Goal: Information Seeking & Learning: Find specific fact

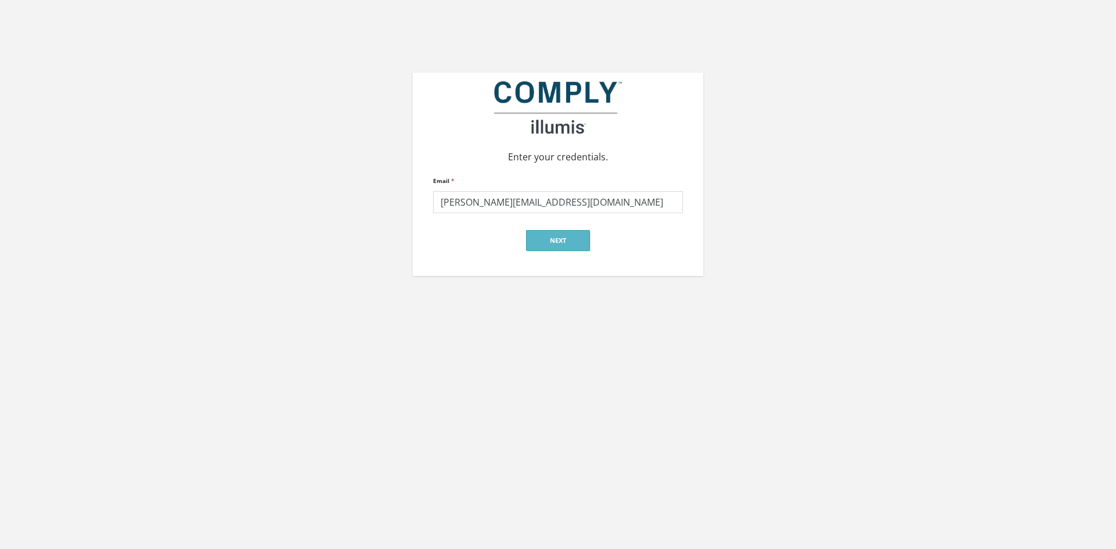
type input "[PERSON_NAME][EMAIL_ADDRESS][DOMAIN_NAME]"
click input "submit" at bounding box center [0, 0] width 0 height 0
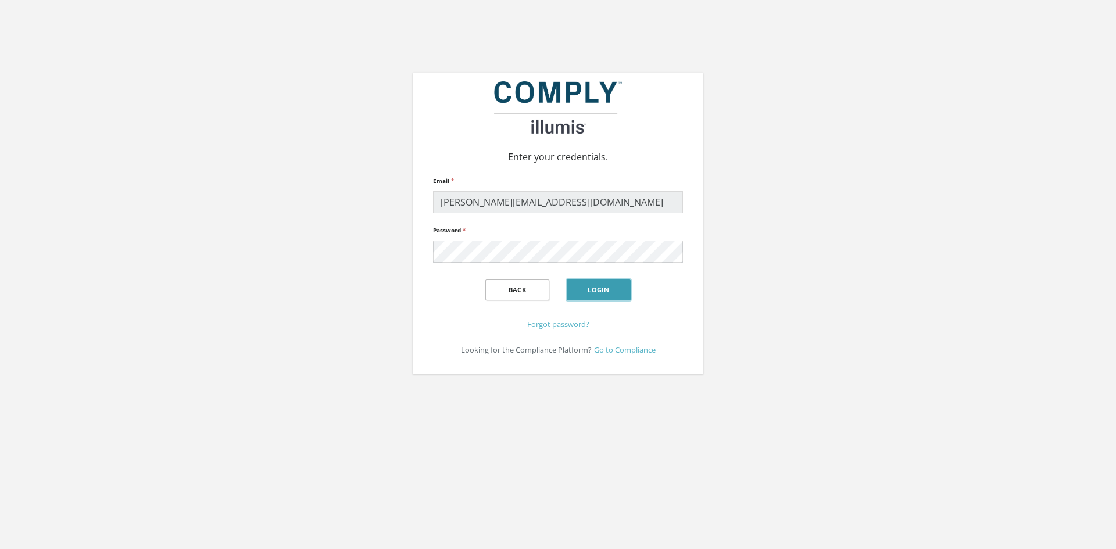
click at [587, 294] on button "Login" at bounding box center [599, 290] width 64 height 21
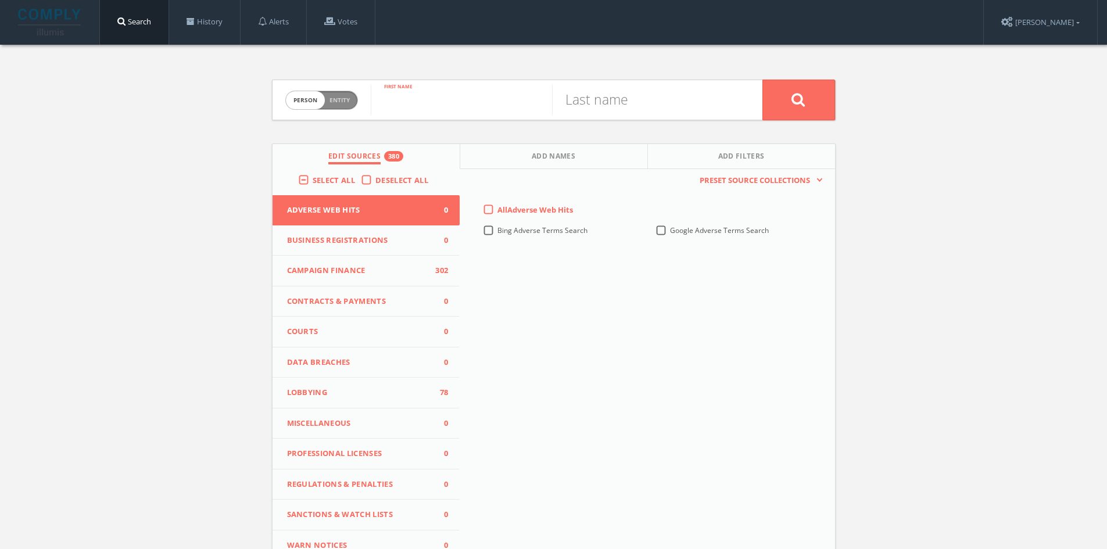
click at [436, 110] on input "text" at bounding box center [461, 100] width 181 height 30
type input "[PERSON_NAME]"
click at [609, 93] on input "text" at bounding box center [642, 100] width 181 height 30
type input "[PERSON_NAME]"
click at [763, 80] on button at bounding box center [799, 100] width 73 height 41
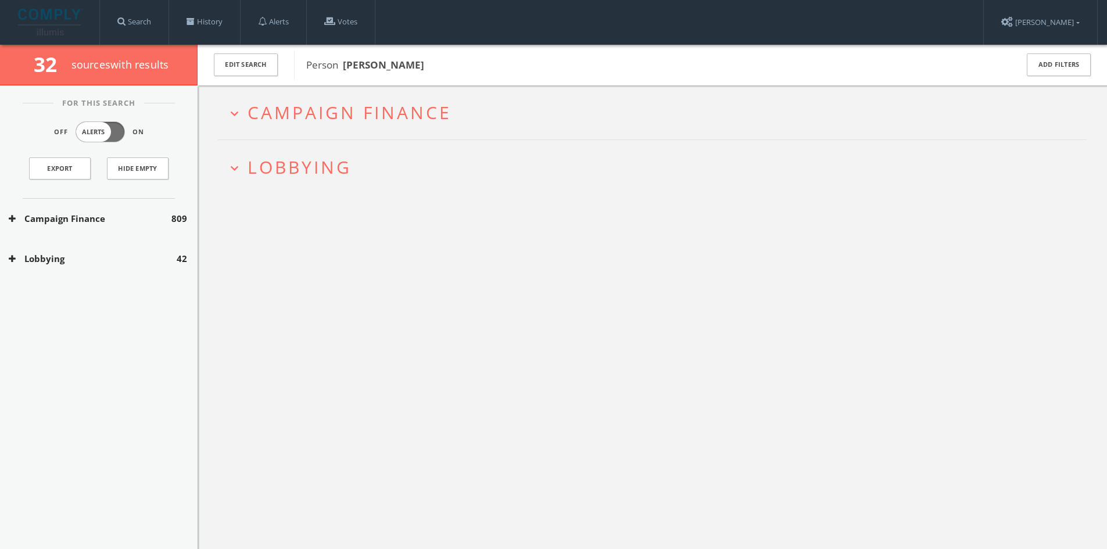
click at [167, 254] on button "Lobbying" at bounding box center [93, 258] width 168 height 13
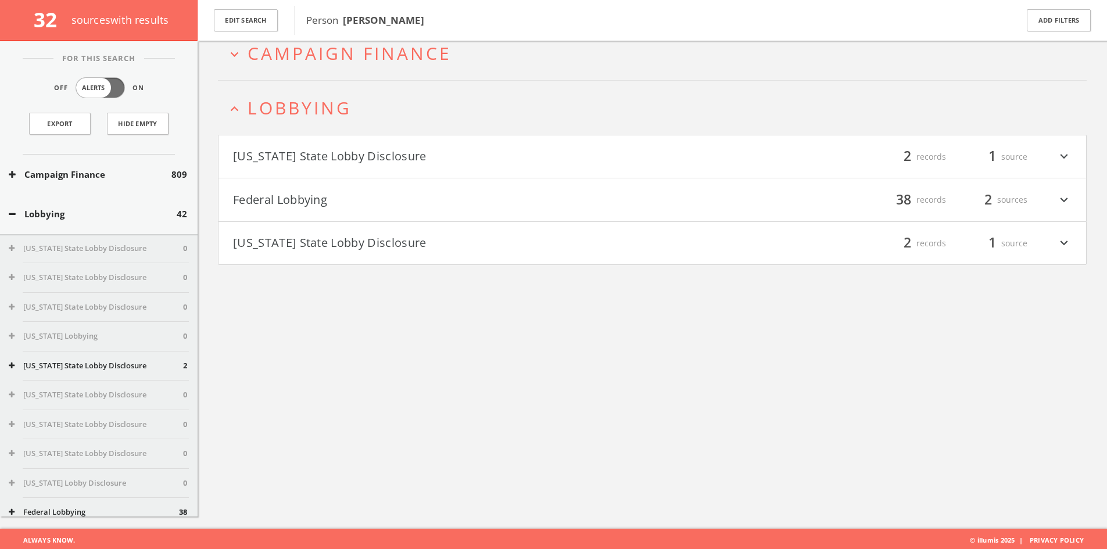
scroll to position [68, 0]
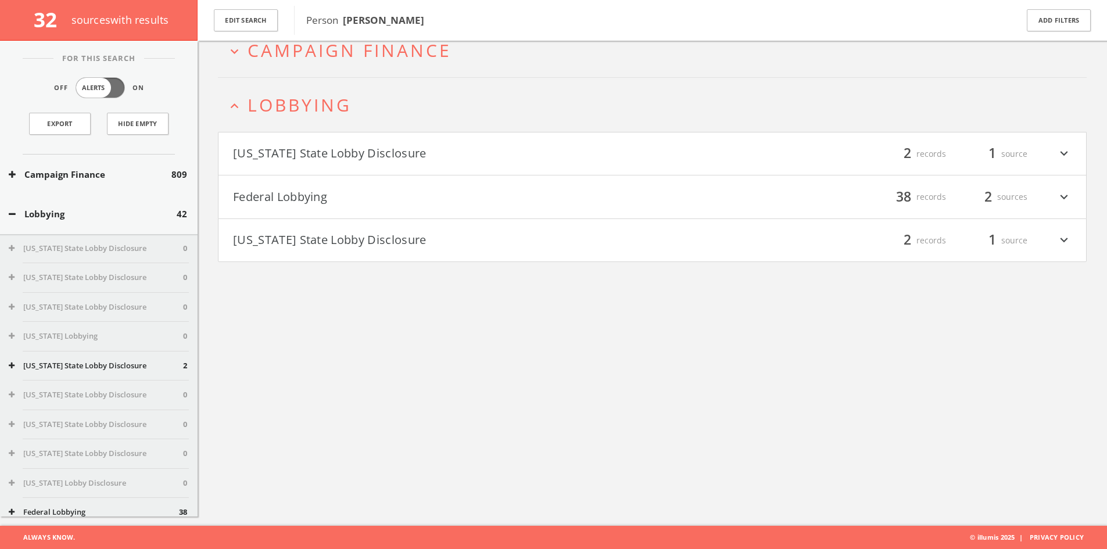
click at [430, 153] on button "[US_STATE] State Lobby Disclosure" at bounding box center [443, 154] width 420 height 20
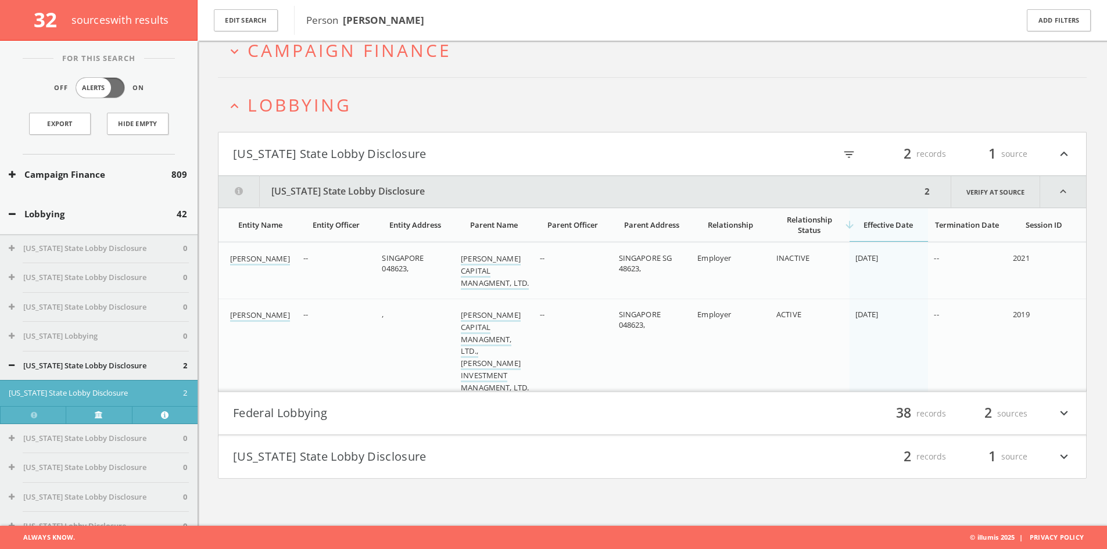
click at [348, 424] on h4 "Federal Lobbying filter_list 38 records 2 sources expand_more" at bounding box center [653, 413] width 868 height 43
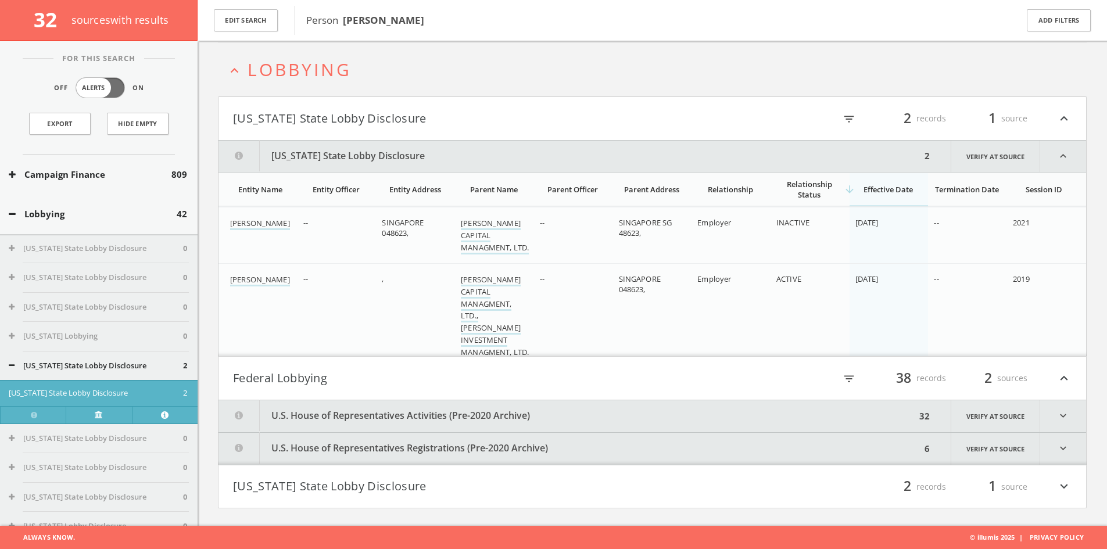
click at [430, 417] on button "U.S. House of Representatives Activities (Pre-2020 Archive)" at bounding box center [568, 417] width 698 height 32
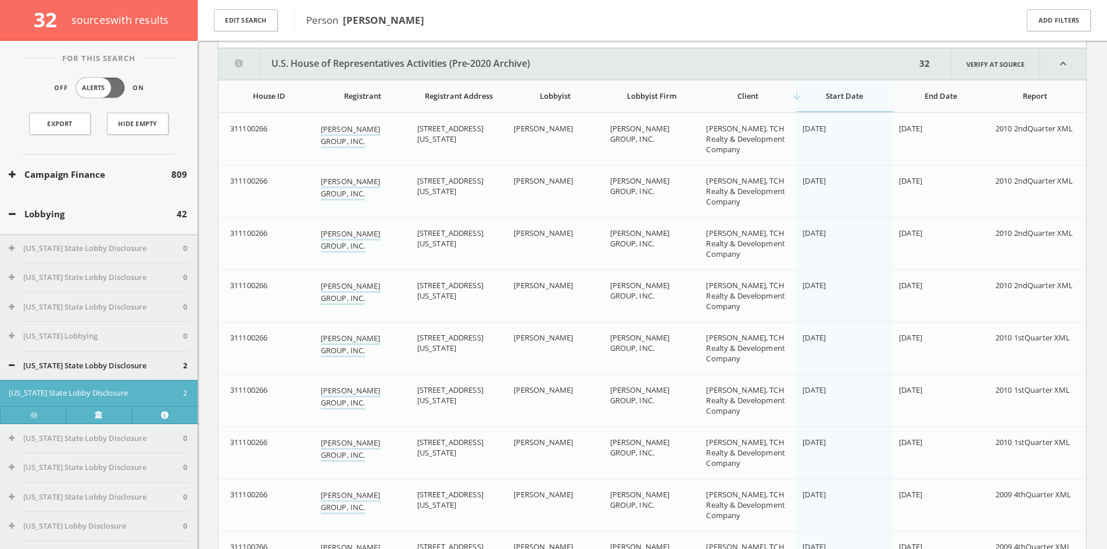
scroll to position [463, 0]
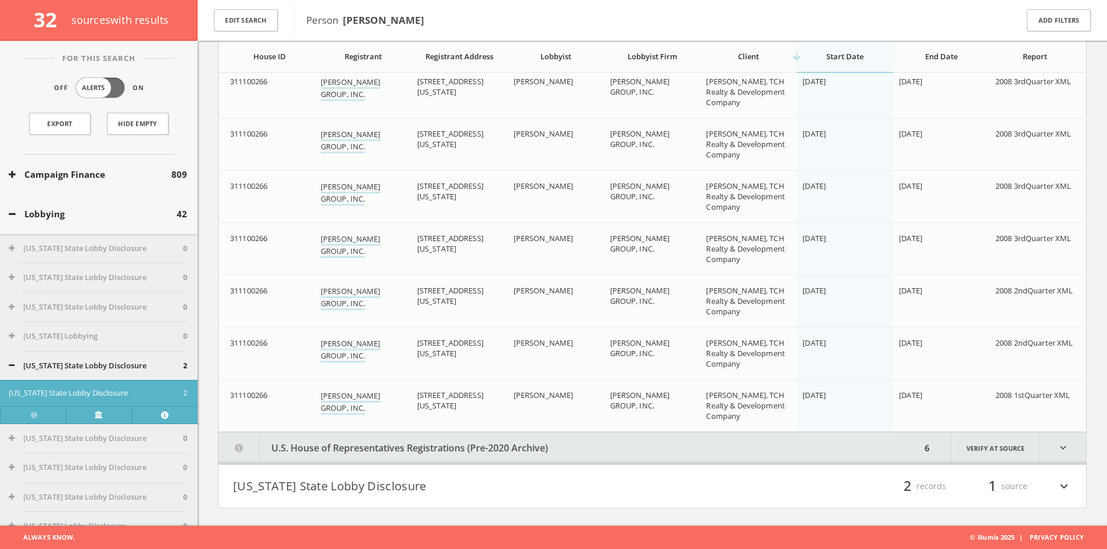
click at [413, 448] on button "U.S. House of Representatives Registrations (Pre-2020 Archive)" at bounding box center [570, 448] width 703 height 32
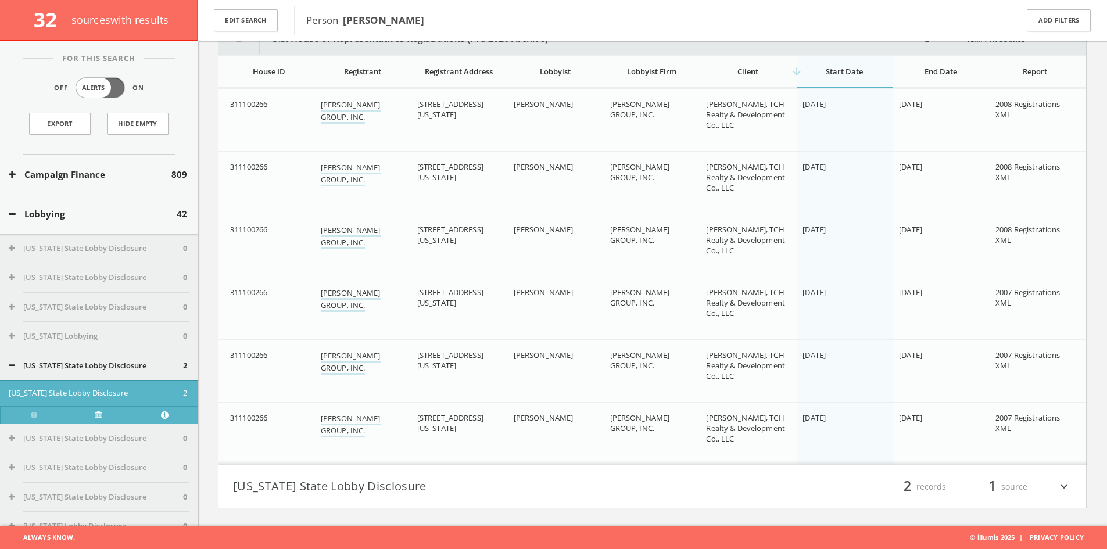
click at [444, 471] on h4 "[US_STATE] State Lobby Disclosure filter_list 2 records 1 source expand_more" at bounding box center [653, 487] width 868 height 43
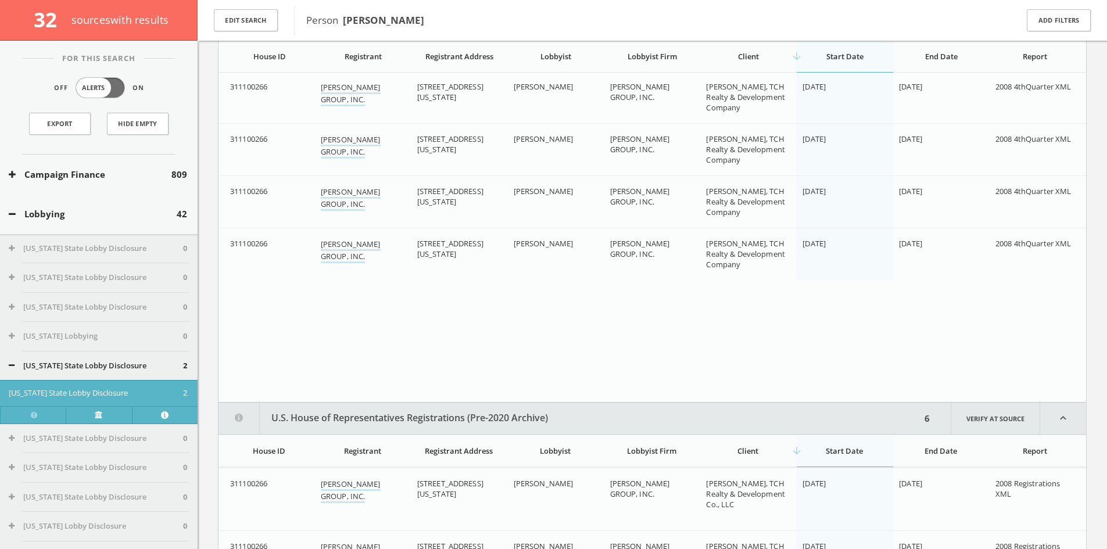
scroll to position [1170, 0]
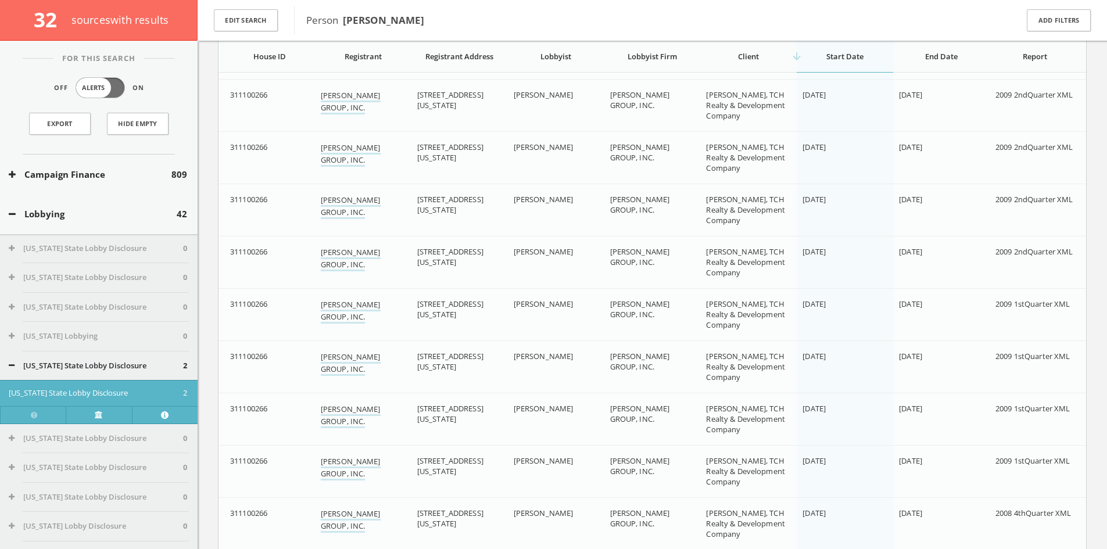
click at [72, 211] on button "Lobbying" at bounding box center [93, 214] width 168 height 13
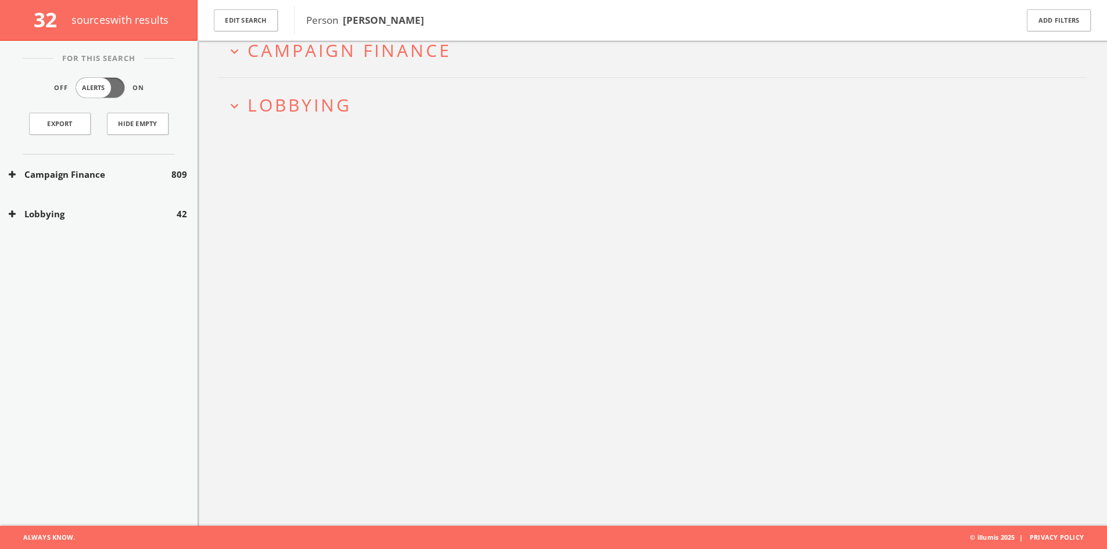
click at [405, 56] on span "Campaign Finance" at bounding box center [350, 50] width 204 height 24
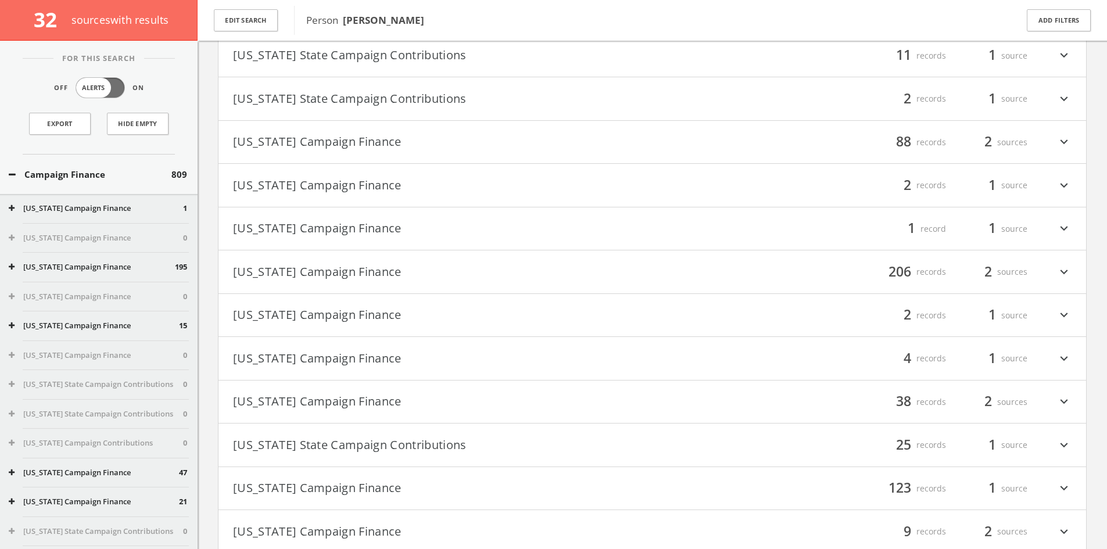
scroll to position [574, 0]
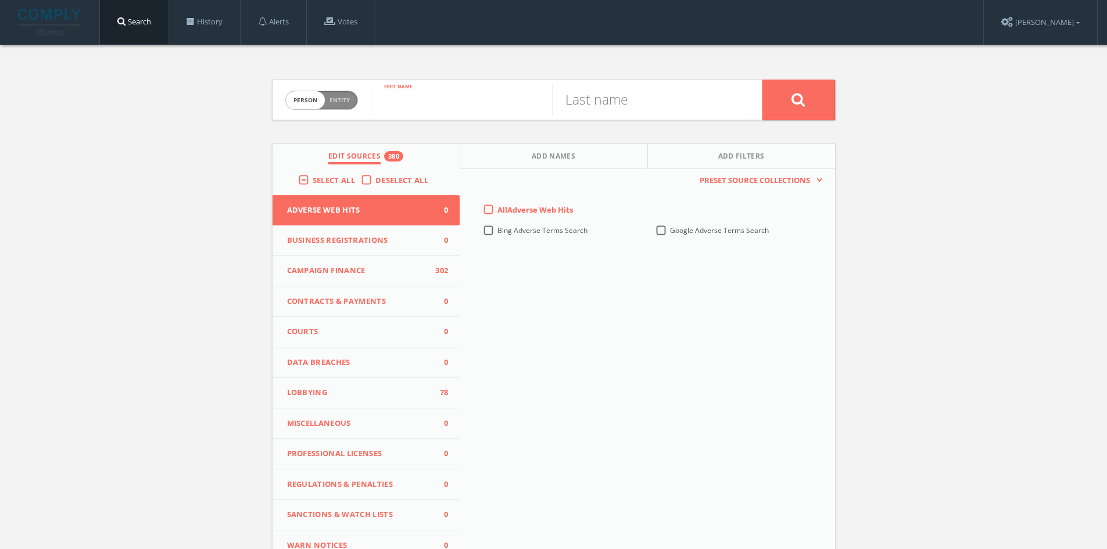
click at [440, 113] on input "text" at bounding box center [461, 100] width 181 height 30
type input "[PERSON_NAME]"
click at [599, 95] on input "text" at bounding box center [642, 100] width 181 height 30
type input "Palais"
click at [763, 80] on button at bounding box center [799, 100] width 73 height 41
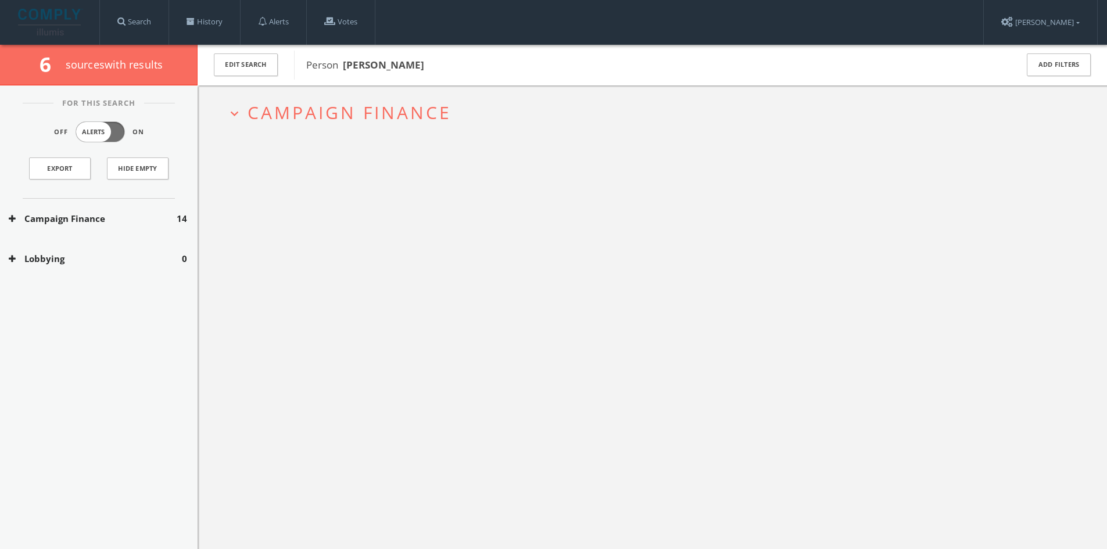
click at [381, 116] on span "Campaign Finance" at bounding box center [350, 113] width 204 height 24
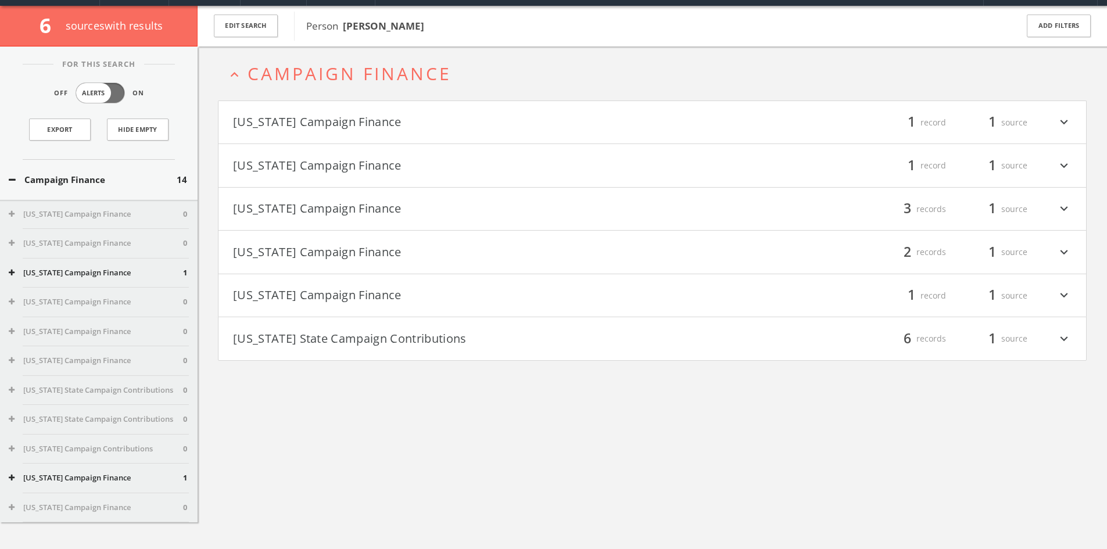
click at [387, 133] on h4 "[US_STATE] Campaign Finance filter_list 1 record 1 source expand_more" at bounding box center [653, 122] width 868 height 43
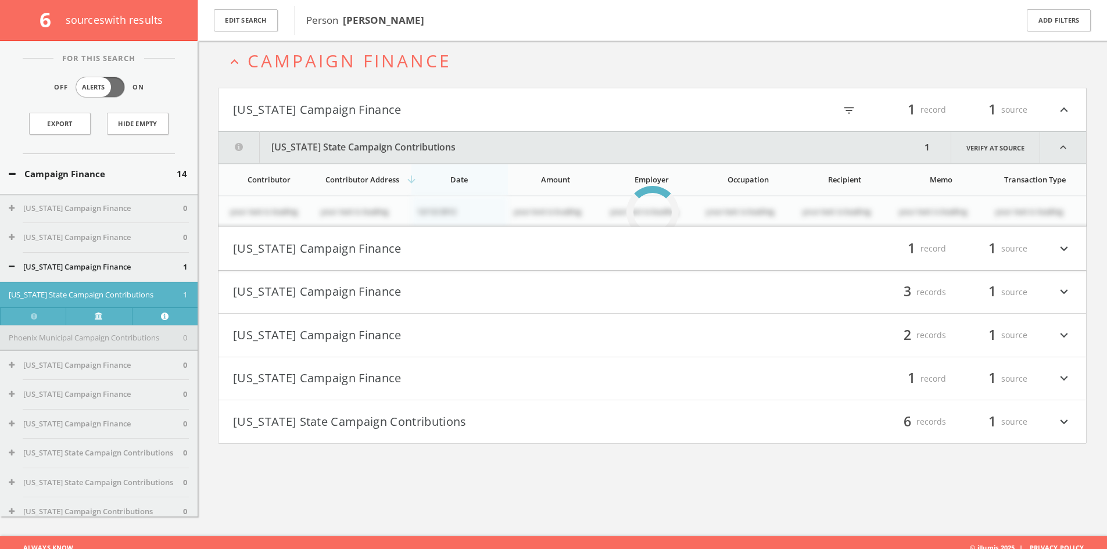
scroll to position [68, 0]
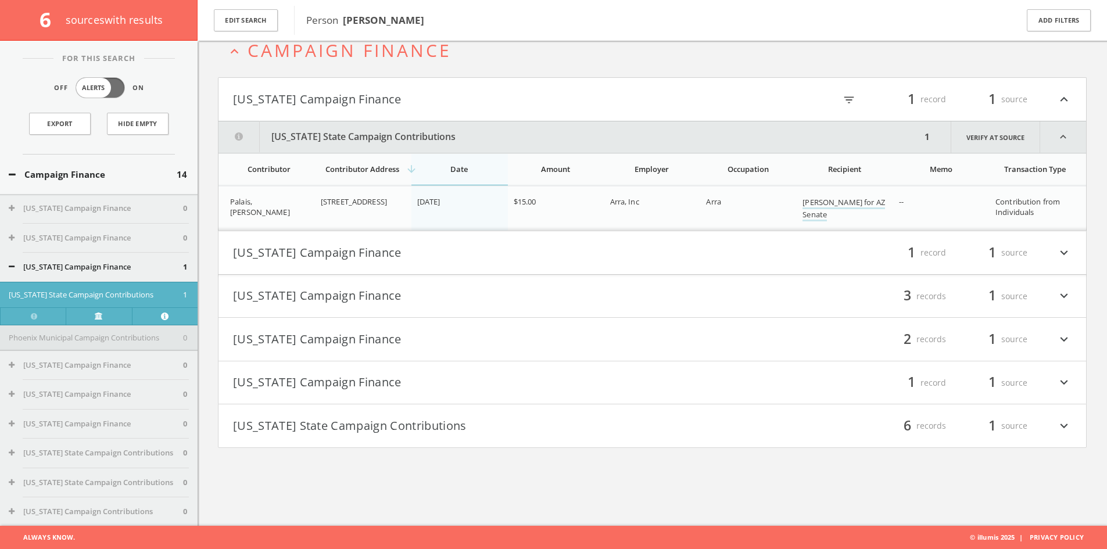
click at [400, 252] on button "[US_STATE] Campaign Finance" at bounding box center [443, 253] width 420 height 20
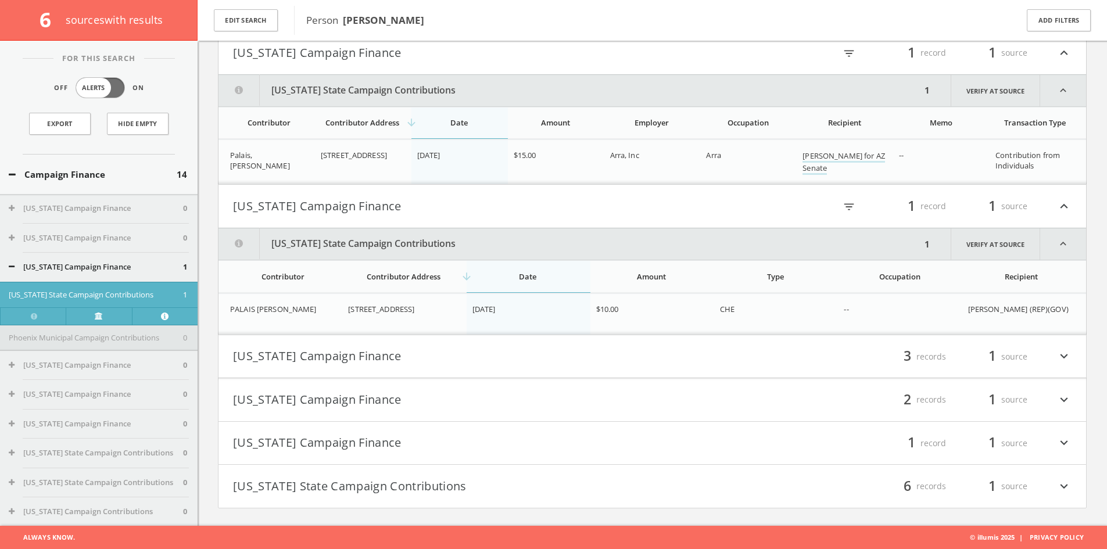
click at [478, 348] on button "[US_STATE] Campaign Finance" at bounding box center [443, 357] width 420 height 20
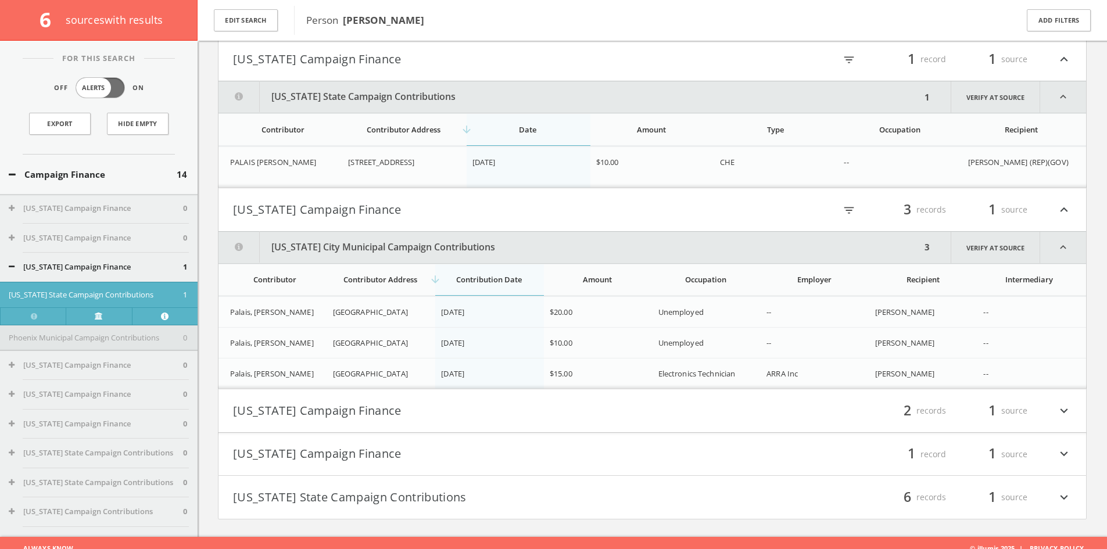
scroll to position [273, 0]
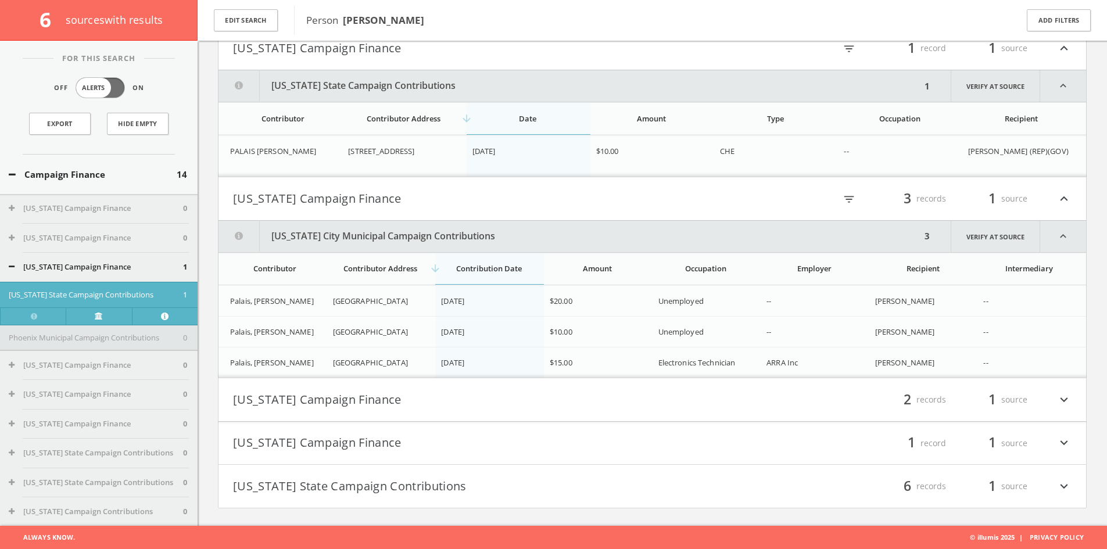
click at [533, 398] on button "[US_STATE] Campaign Finance" at bounding box center [443, 400] width 420 height 20
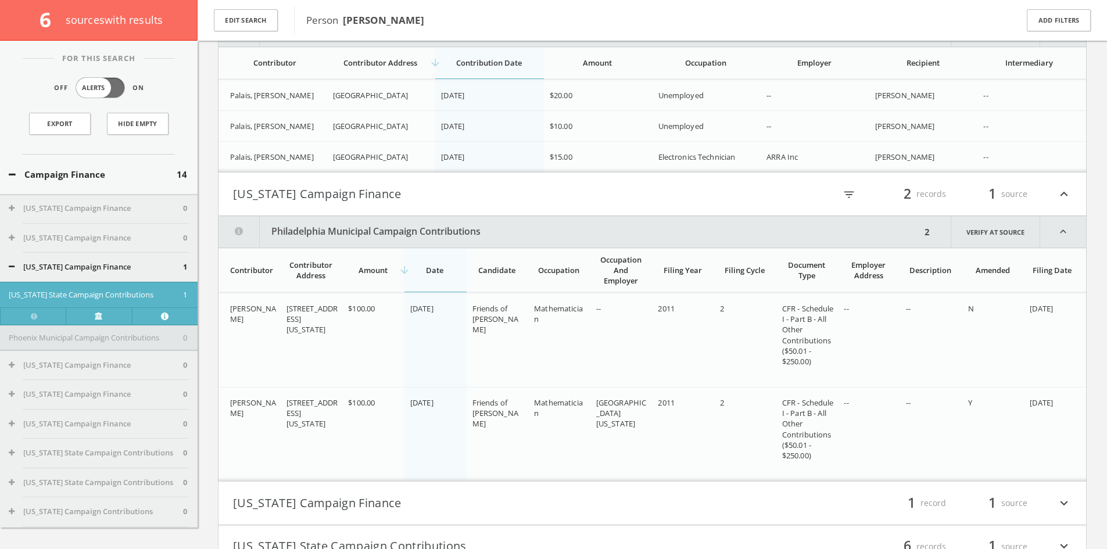
scroll to position [538, 0]
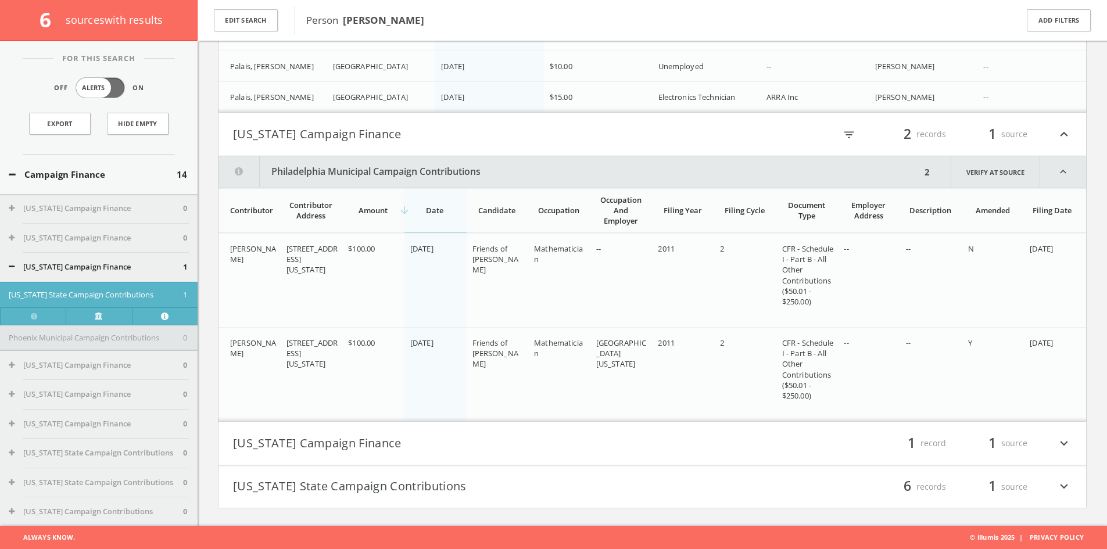
click at [423, 456] on h4 "[US_STATE] Campaign Finance filter_list 1 record 1 source expand_more" at bounding box center [653, 443] width 868 height 43
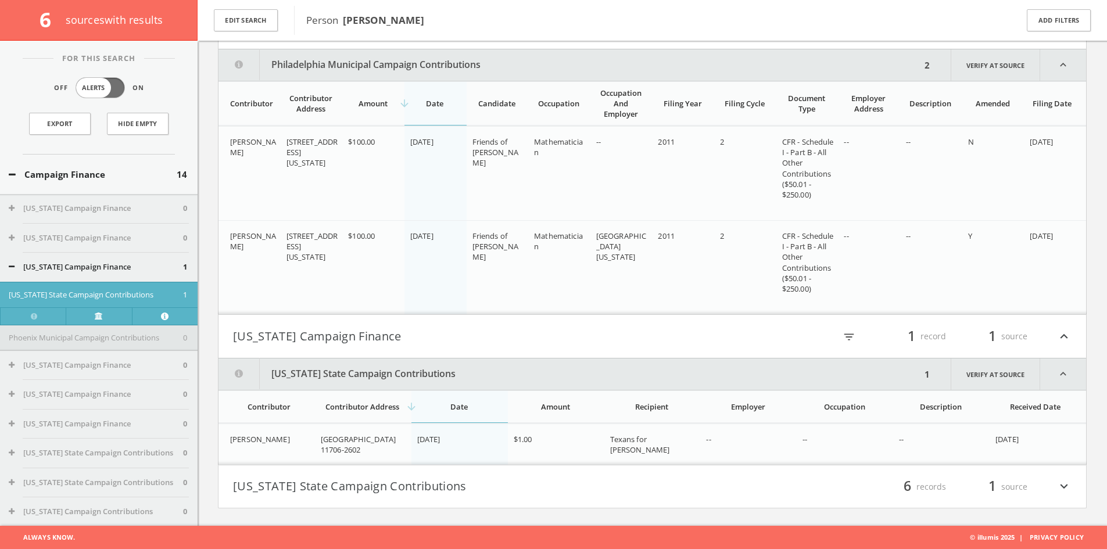
click at [420, 486] on button "[US_STATE] State Campaign Contributions" at bounding box center [443, 487] width 420 height 20
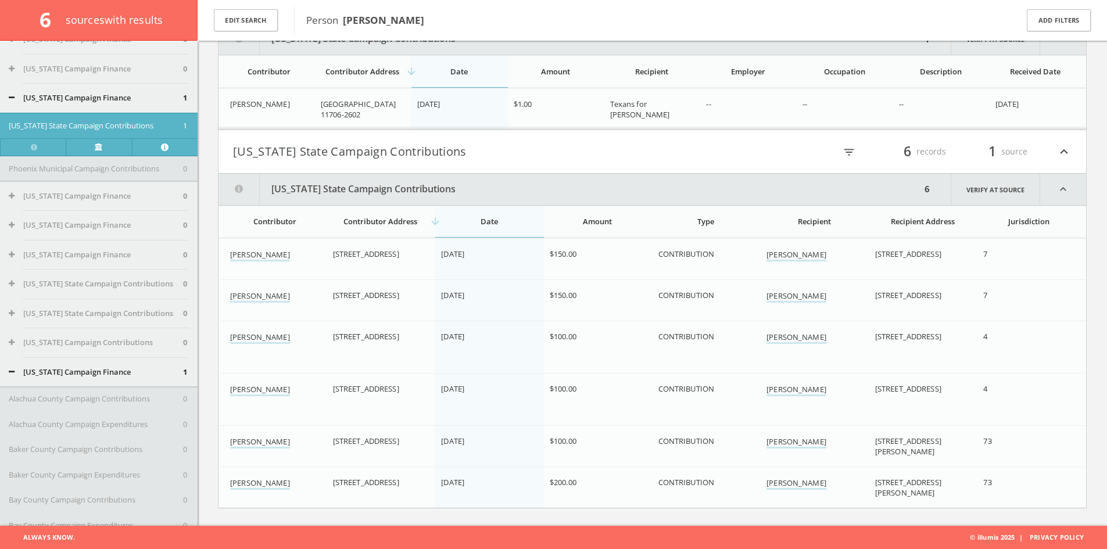
scroll to position [58, 0]
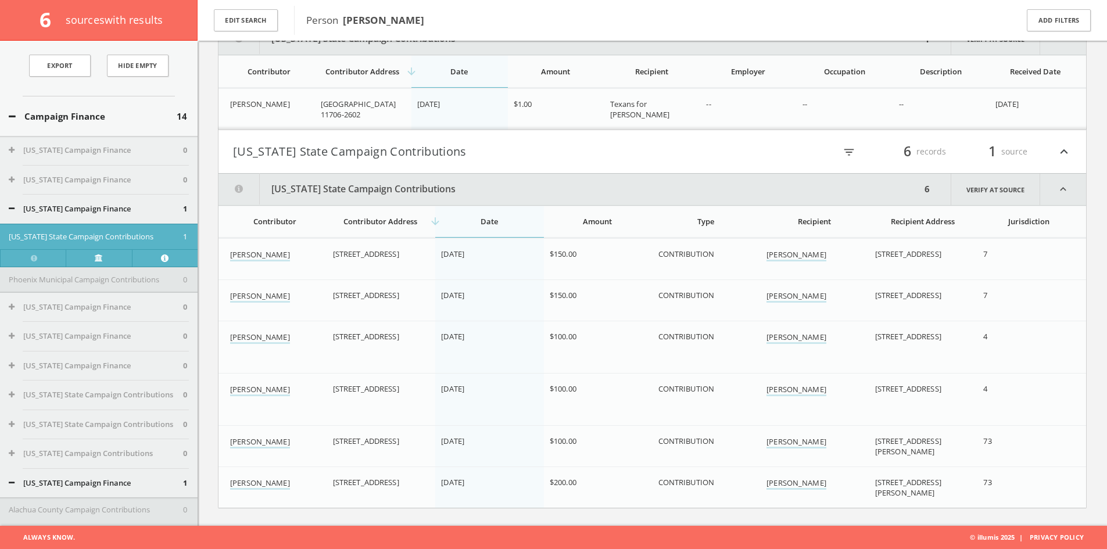
click at [132, 117] on button "Campaign Finance" at bounding box center [93, 116] width 168 height 13
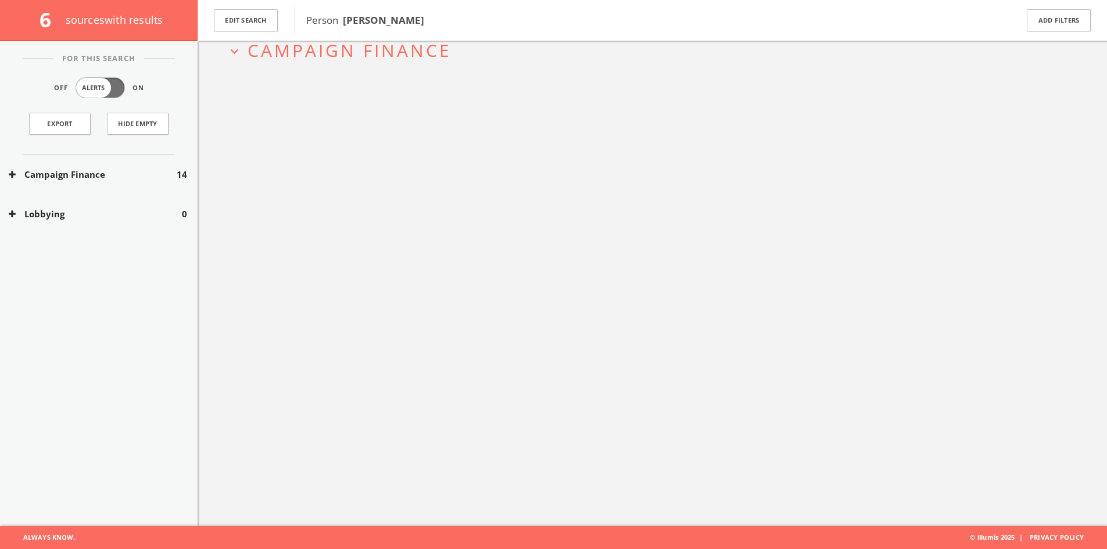
scroll to position [0, 0]
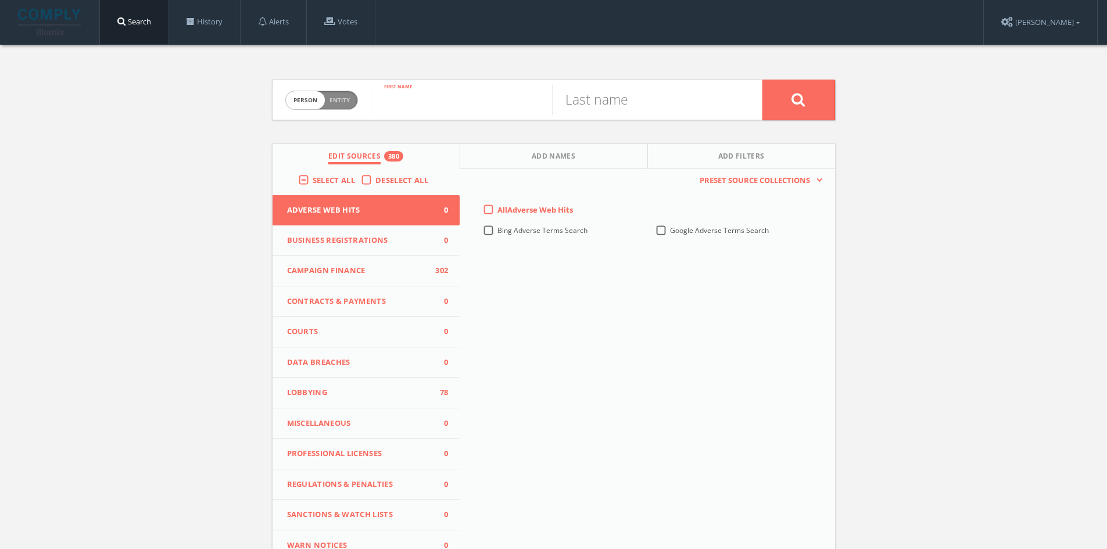
click at [464, 95] on input "text" at bounding box center [461, 100] width 181 height 30
type input "[PERSON_NAME]"
click at [605, 92] on input "text" at bounding box center [642, 100] width 181 height 30
type input "[PERSON_NAME]"
click at [763, 80] on button at bounding box center [799, 100] width 73 height 41
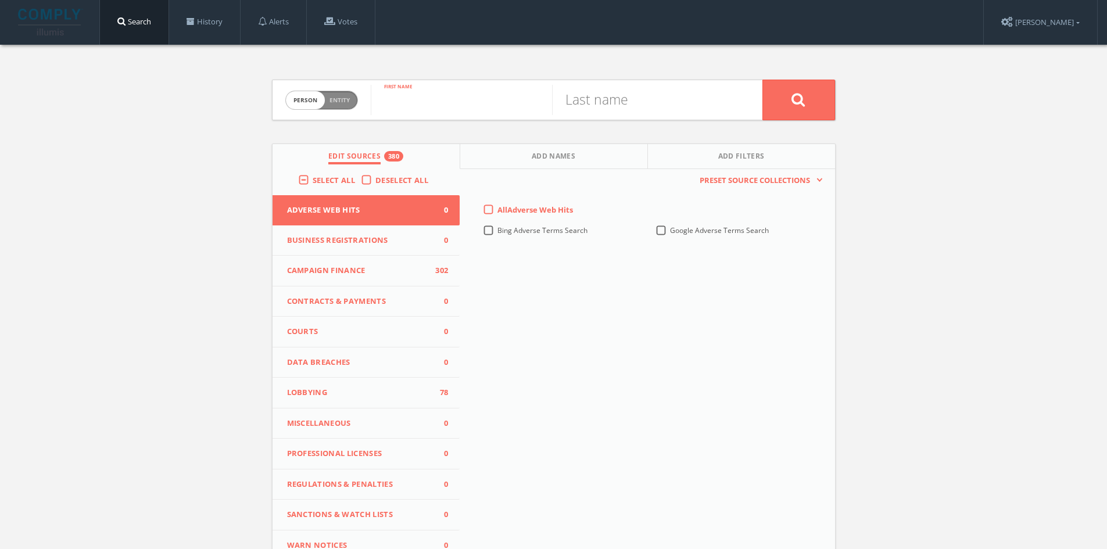
click at [423, 94] on input "text" at bounding box center [461, 100] width 181 height 30
type input "[PERSON_NAME]"
click at [646, 102] on input "text" at bounding box center [642, 100] width 181 height 30
type input "[PERSON_NAME]"
click at [763, 80] on button at bounding box center [799, 100] width 73 height 41
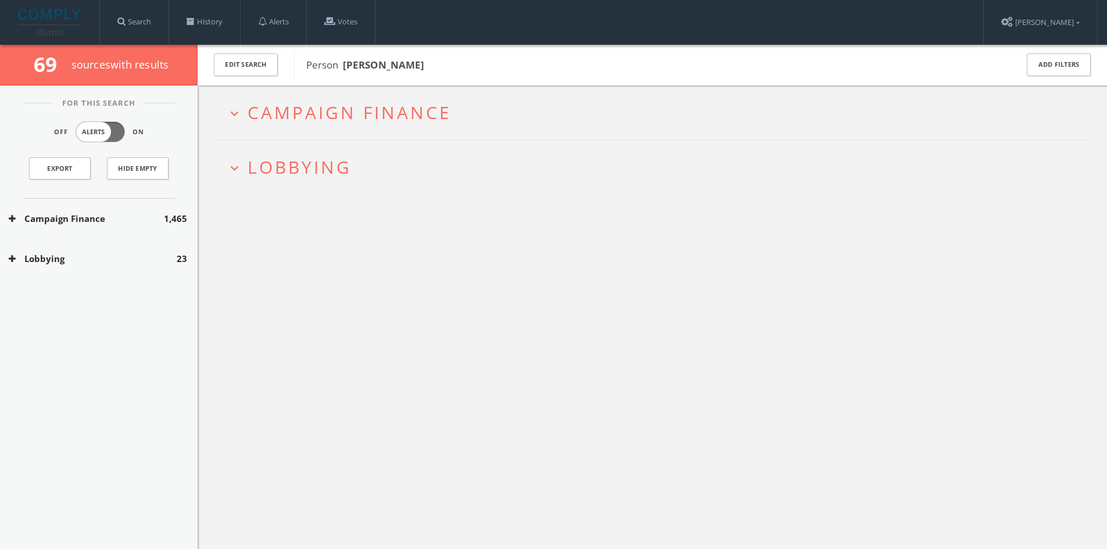
click at [460, 117] on button "expand_more Campaign Finance" at bounding box center [657, 112] width 860 height 19
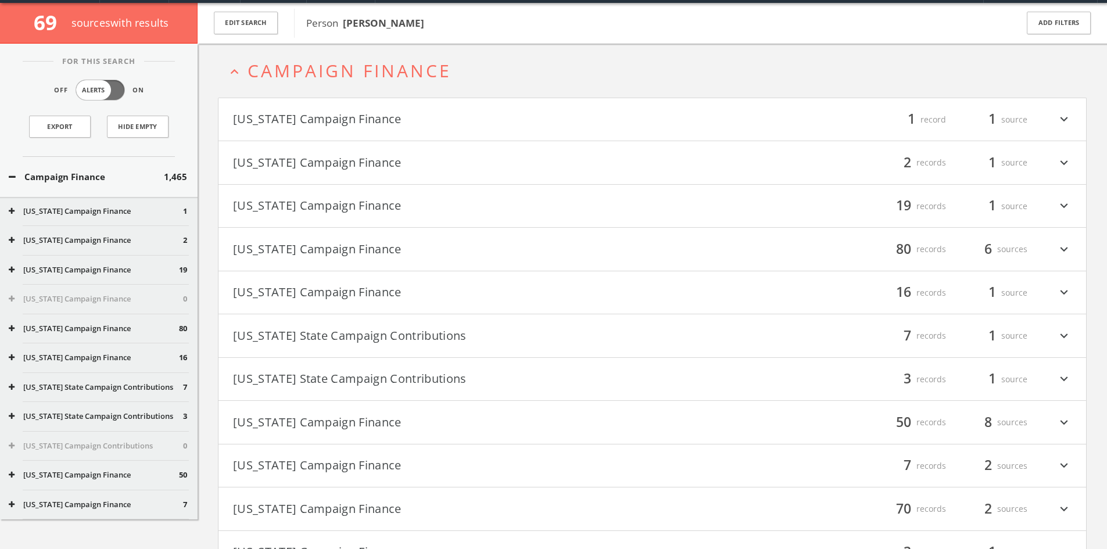
scroll to position [45, 0]
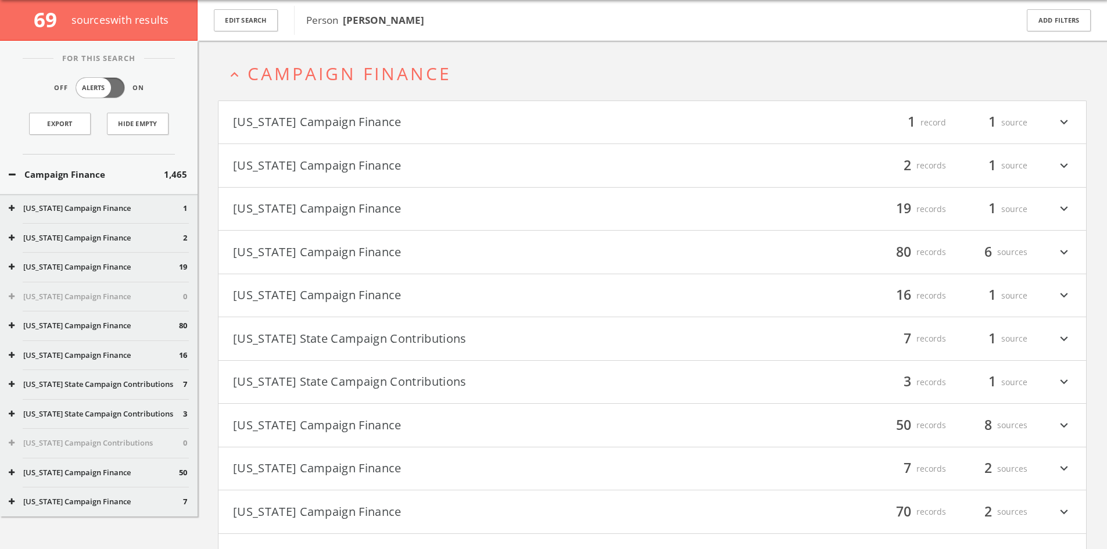
click at [143, 170] on button "Campaign Finance" at bounding box center [86, 174] width 155 height 13
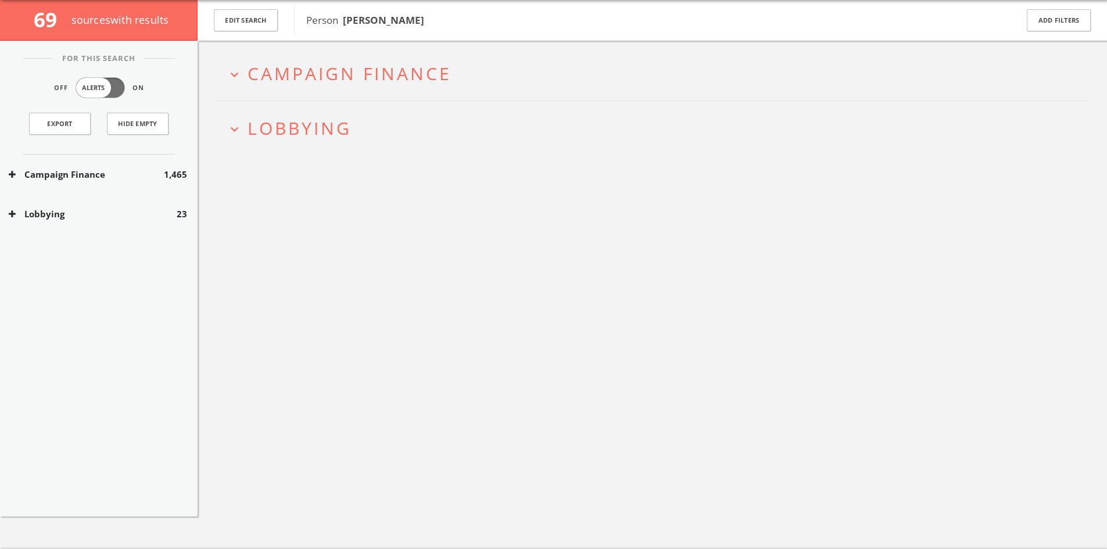
click at [143, 170] on button "Campaign Finance" at bounding box center [86, 174] width 155 height 13
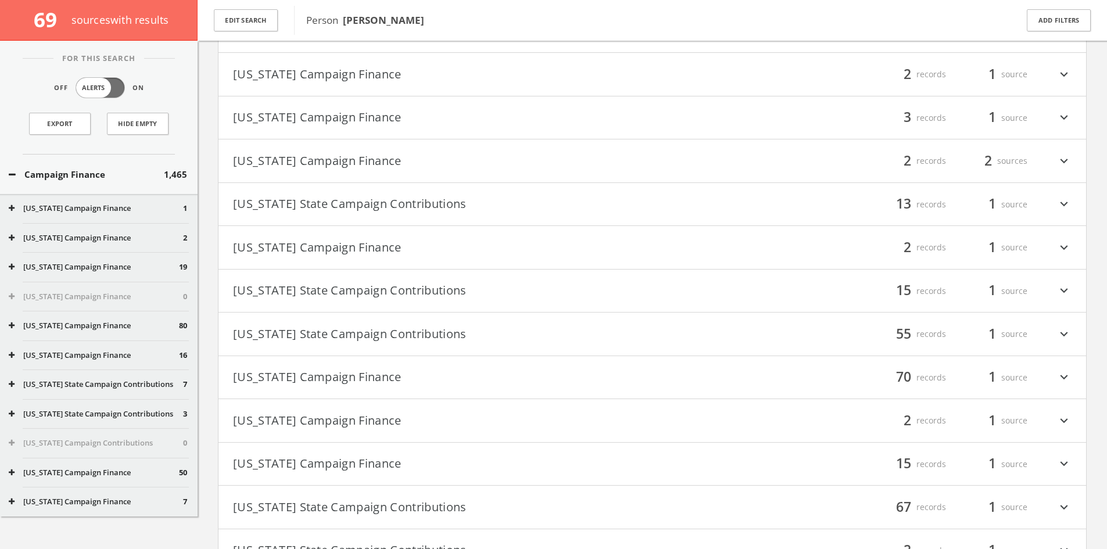
scroll to position [574, 0]
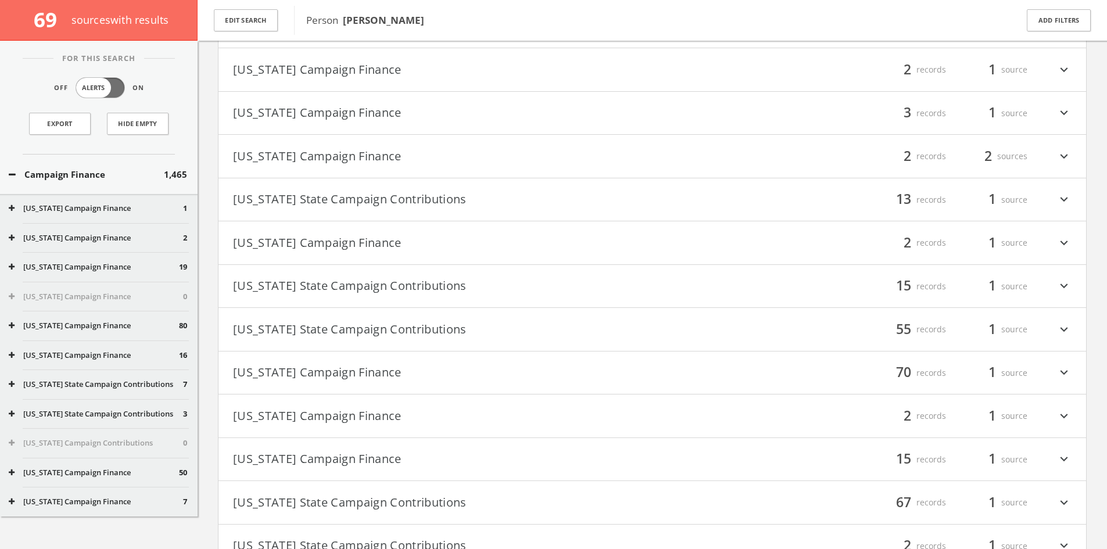
click at [365, 415] on button "[US_STATE] Campaign Finance" at bounding box center [443, 416] width 420 height 20
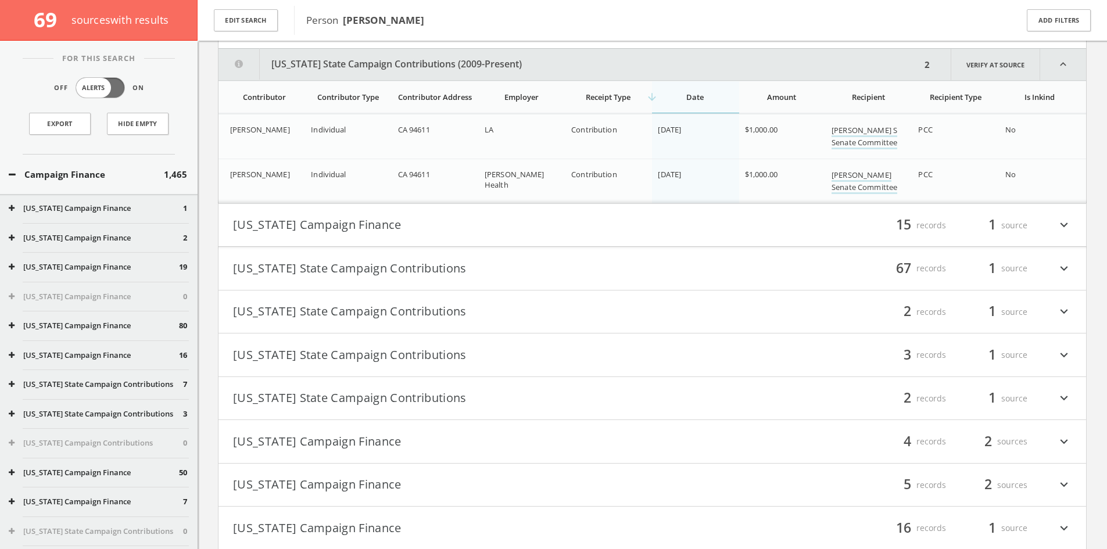
scroll to position [971, 0]
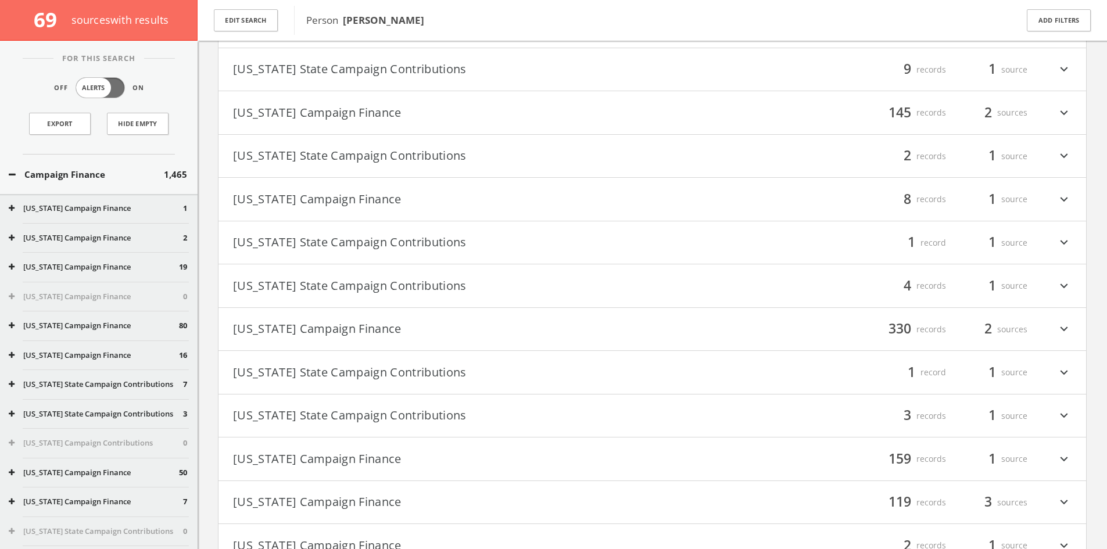
click at [320, 388] on h4 "[US_STATE] State Campaign Contributions filter_list 1 record 1 source expand_mo…" at bounding box center [653, 372] width 868 height 43
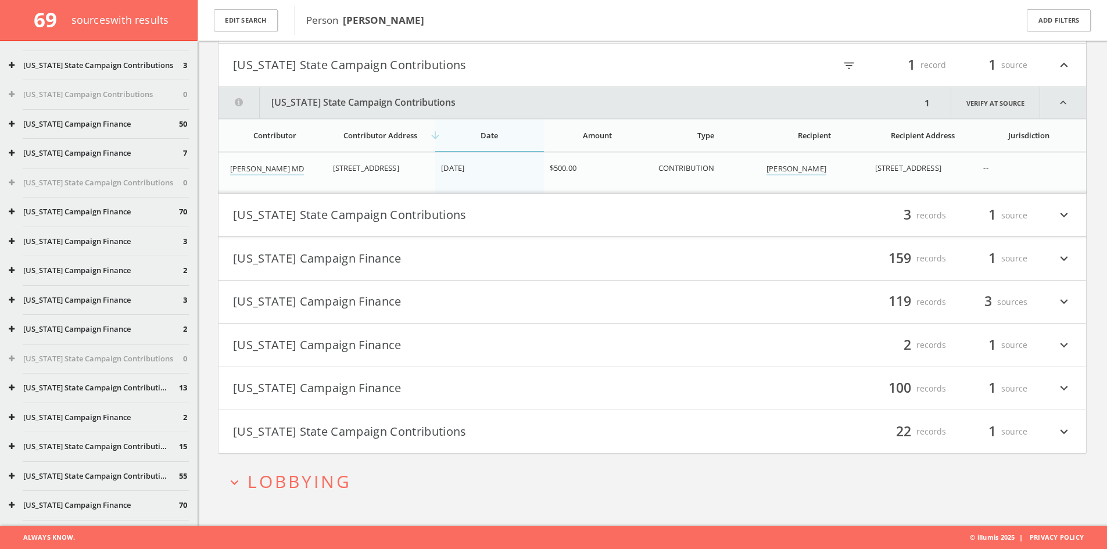
scroll to position [0, 0]
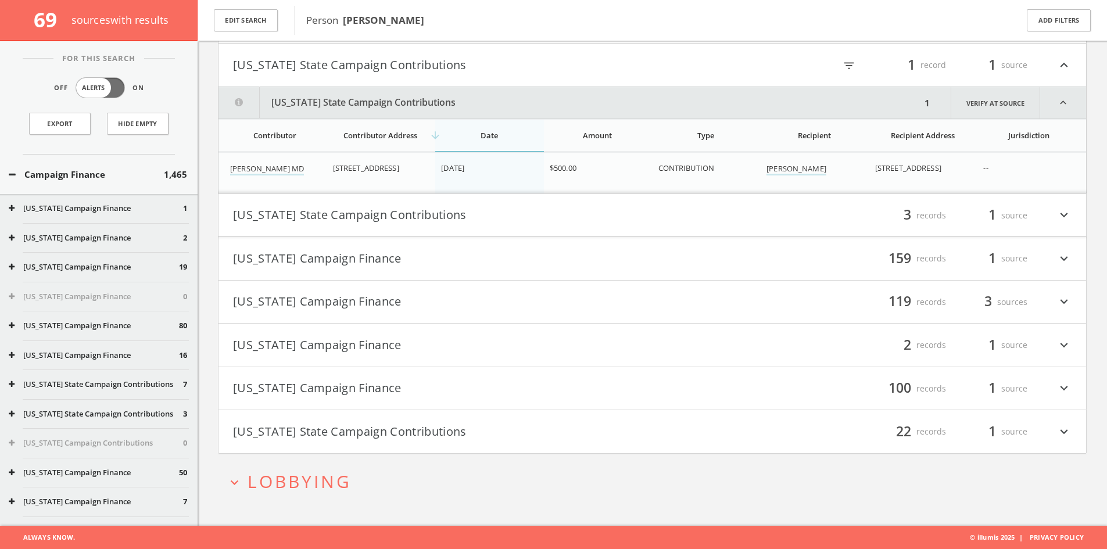
click at [141, 177] on button "Campaign Finance" at bounding box center [86, 174] width 155 height 13
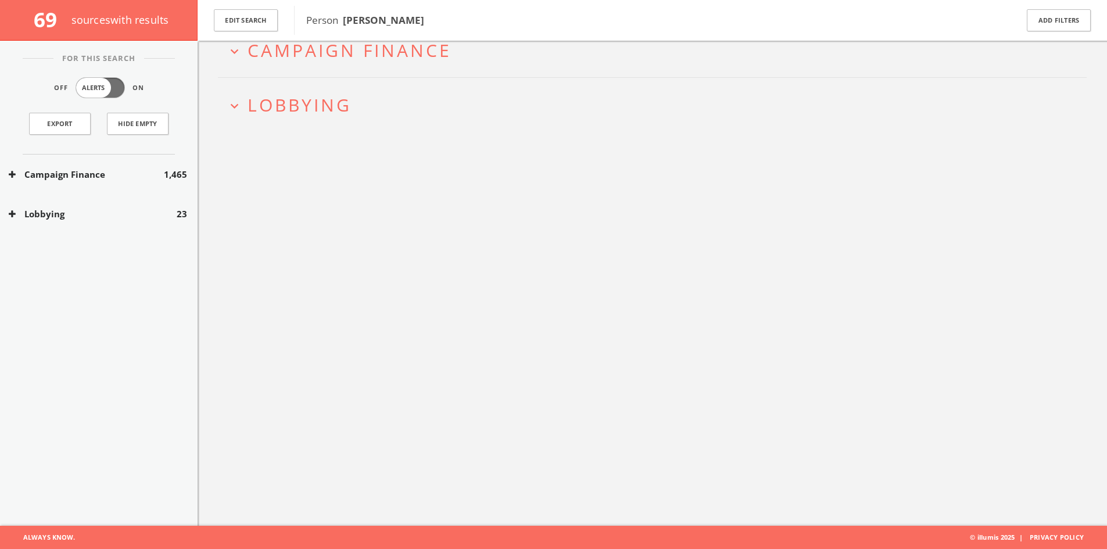
click at [130, 212] on button "Lobbying" at bounding box center [93, 214] width 168 height 13
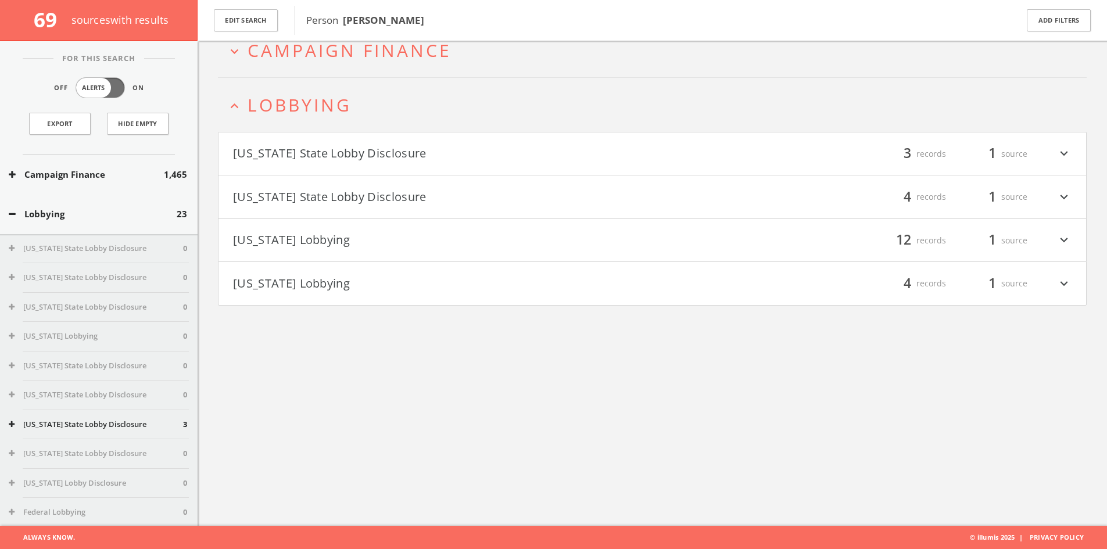
click at [568, 163] on h4 "[US_STATE] State Lobby Disclosure filter_list 3 records 1 source expand_more" at bounding box center [653, 154] width 868 height 43
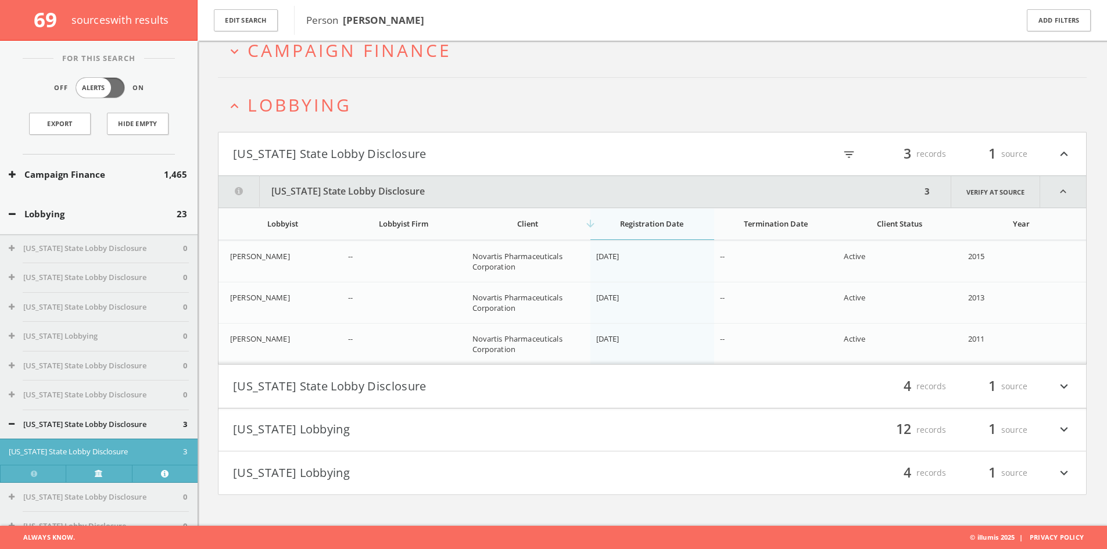
click at [559, 392] on button "[US_STATE] State Lobby Disclosure" at bounding box center [443, 387] width 420 height 20
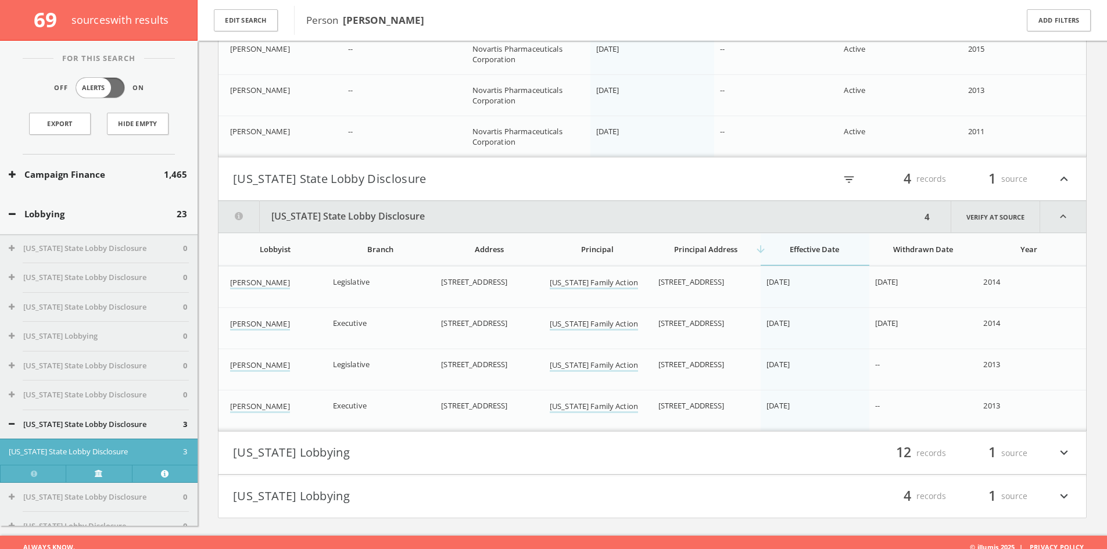
scroll to position [285, 0]
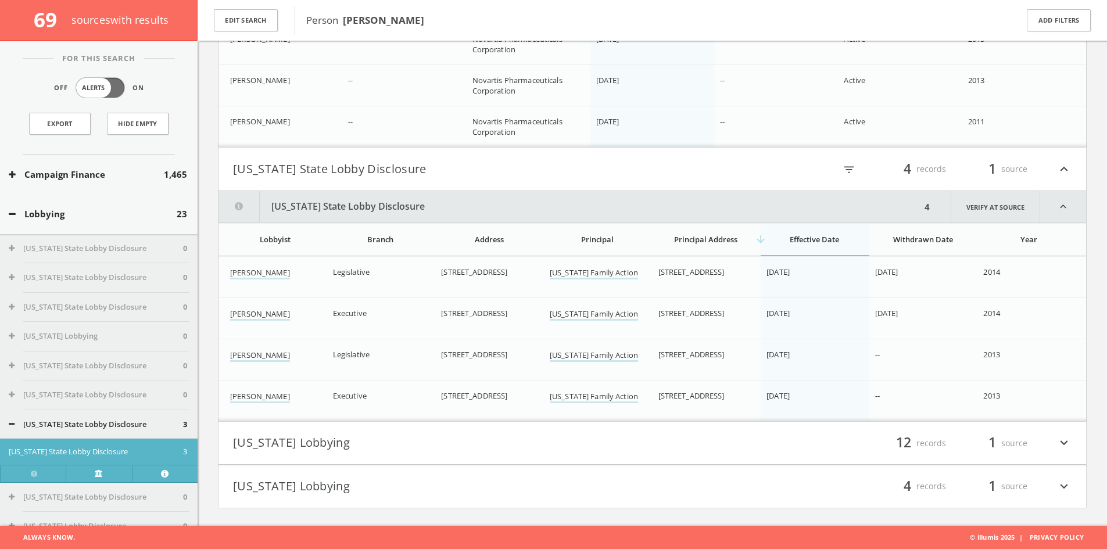
click at [506, 445] on button "[US_STATE] Lobbying" at bounding box center [443, 444] width 420 height 20
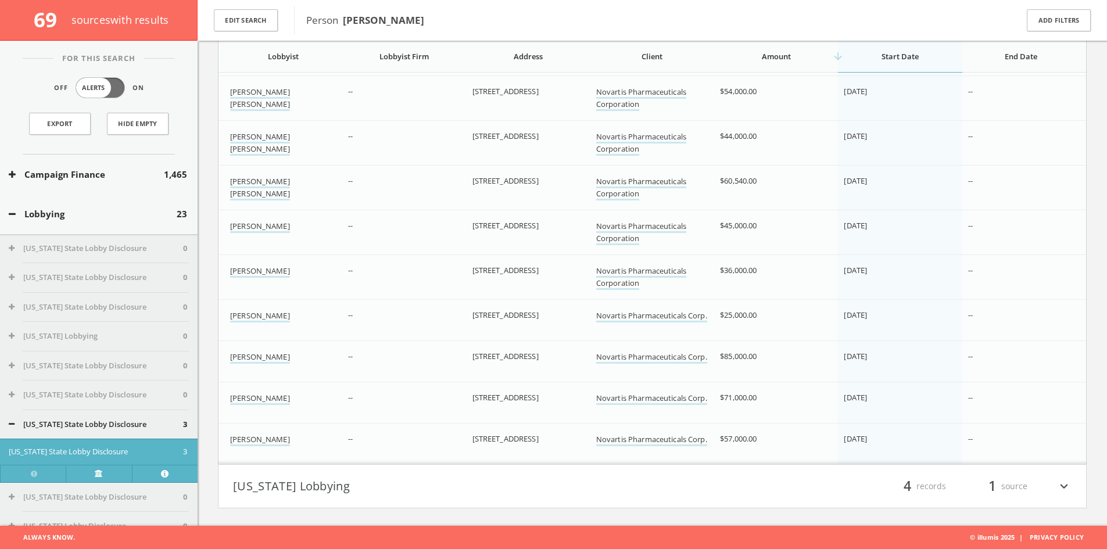
click at [474, 488] on button "[US_STATE] Lobbying" at bounding box center [443, 487] width 420 height 20
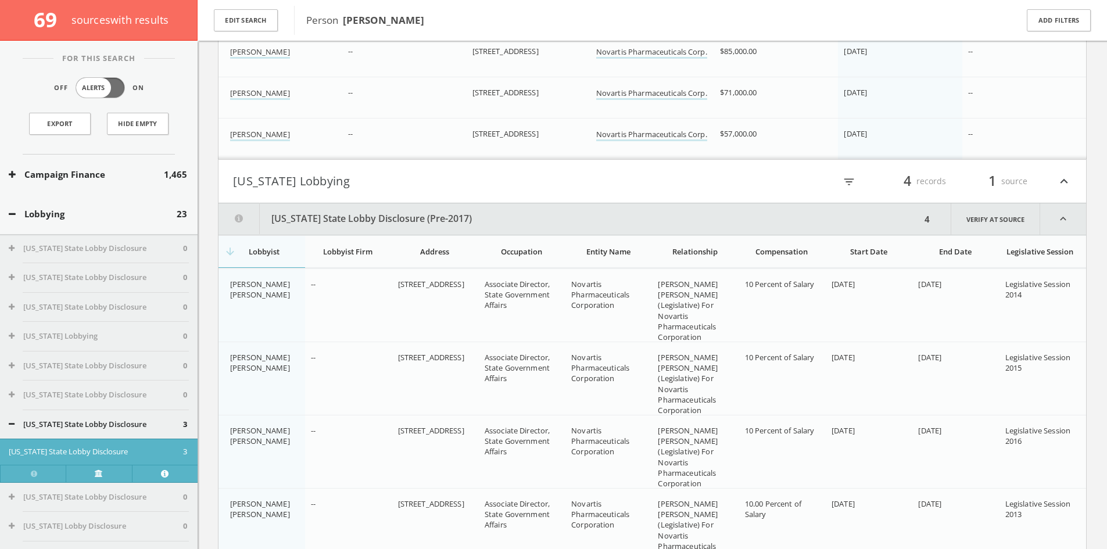
scroll to position [1233, 0]
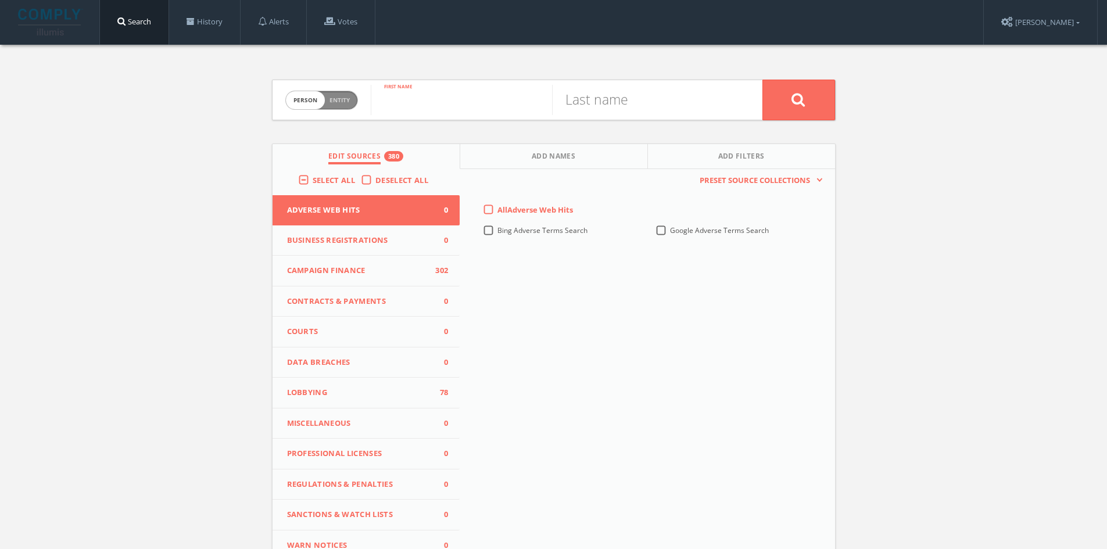
click at [452, 113] on input "text" at bounding box center [461, 100] width 181 height 30
type input "[PERSON_NAME]"
click at [649, 103] on input "text" at bounding box center [642, 100] width 181 height 30
type input "[PERSON_NAME]"
click at [763, 80] on button at bounding box center [799, 100] width 73 height 41
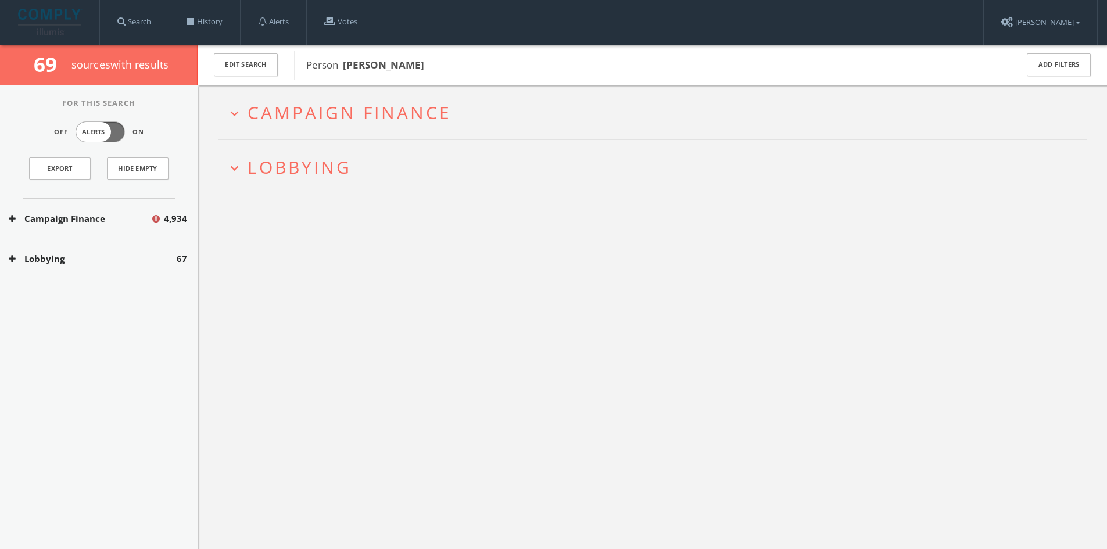
click at [302, 162] on span "Lobbying" at bounding box center [300, 167] width 104 height 24
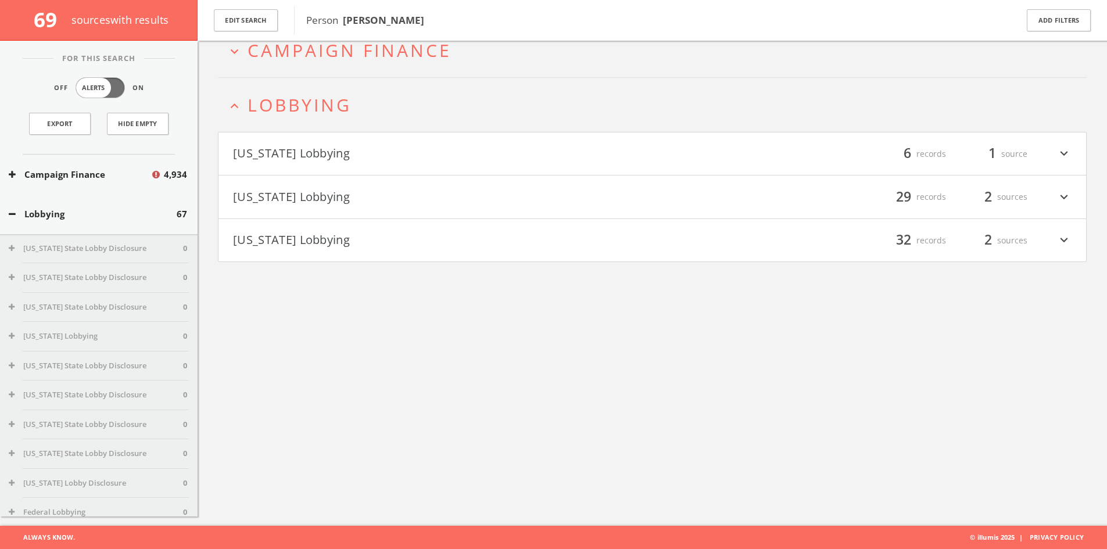
drag, startPoint x: 369, startPoint y: 155, endPoint x: 370, endPoint y: 148, distance: 6.6
click at [370, 148] on button "[US_STATE] Lobbying" at bounding box center [443, 154] width 420 height 20
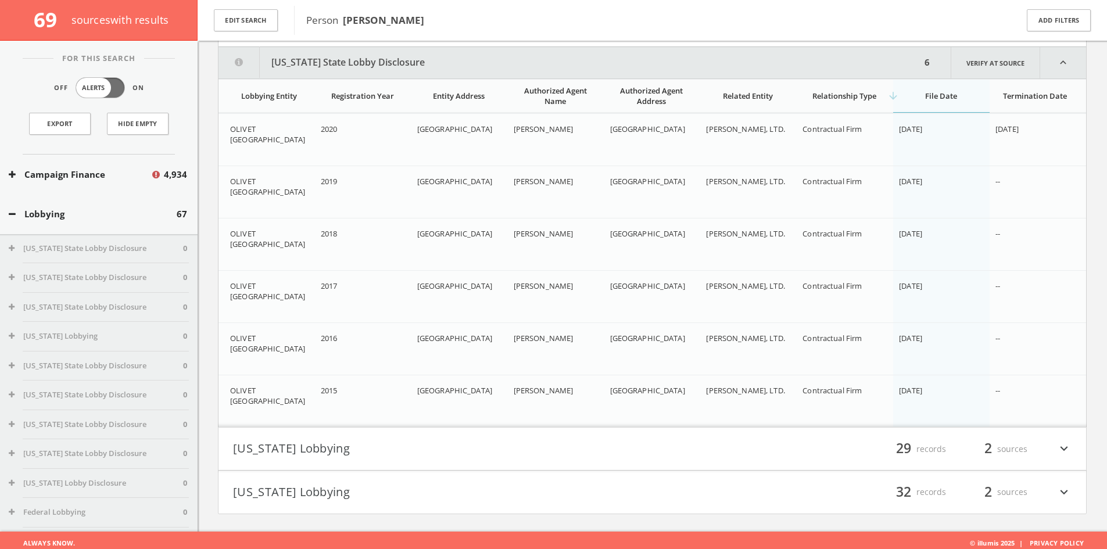
scroll to position [203, 0]
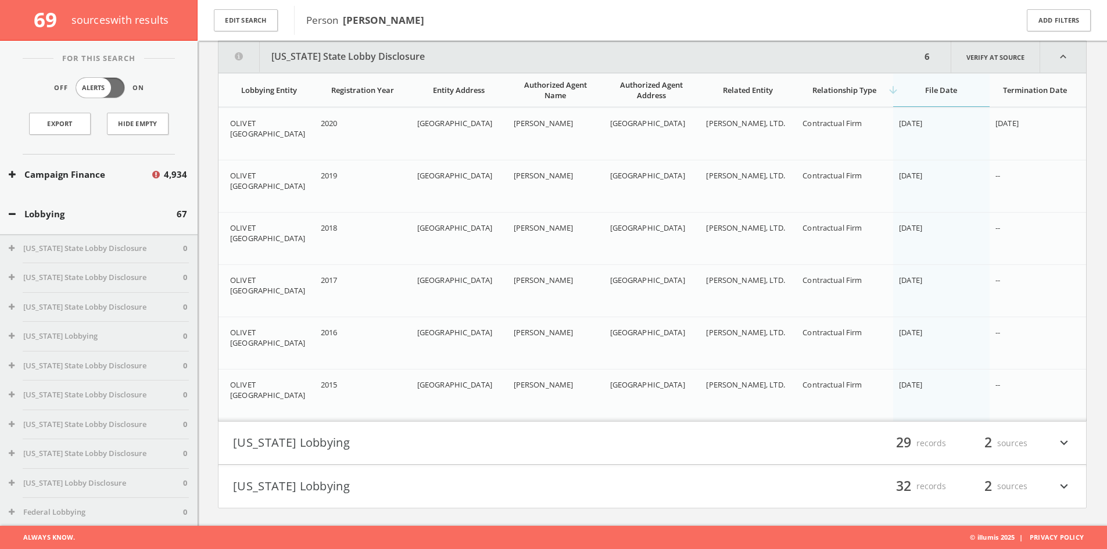
click at [450, 434] on button "[US_STATE] Lobbying" at bounding box center [443, 444] width 420 height 20
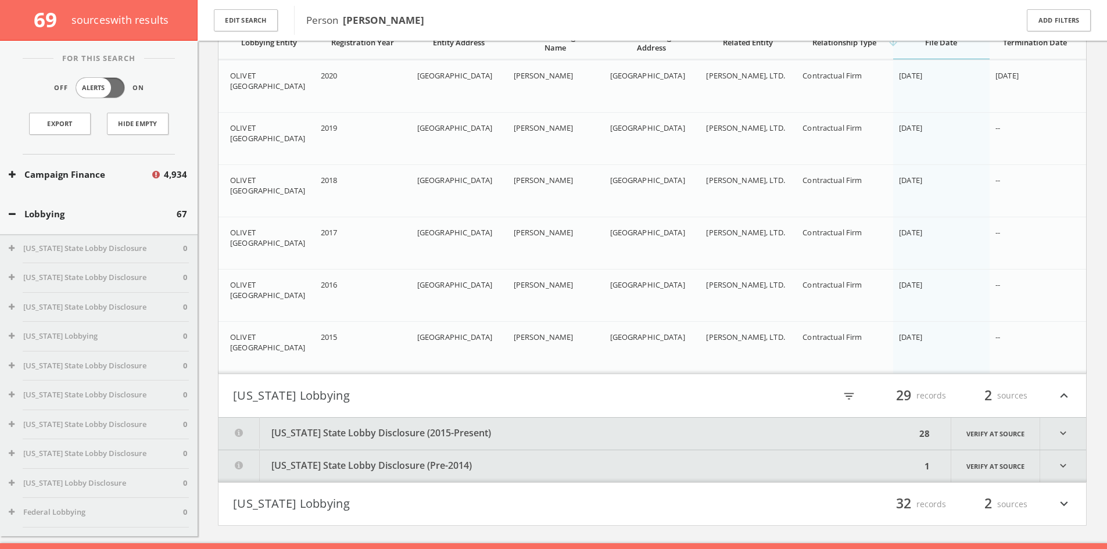
scroll to position [268, 0]
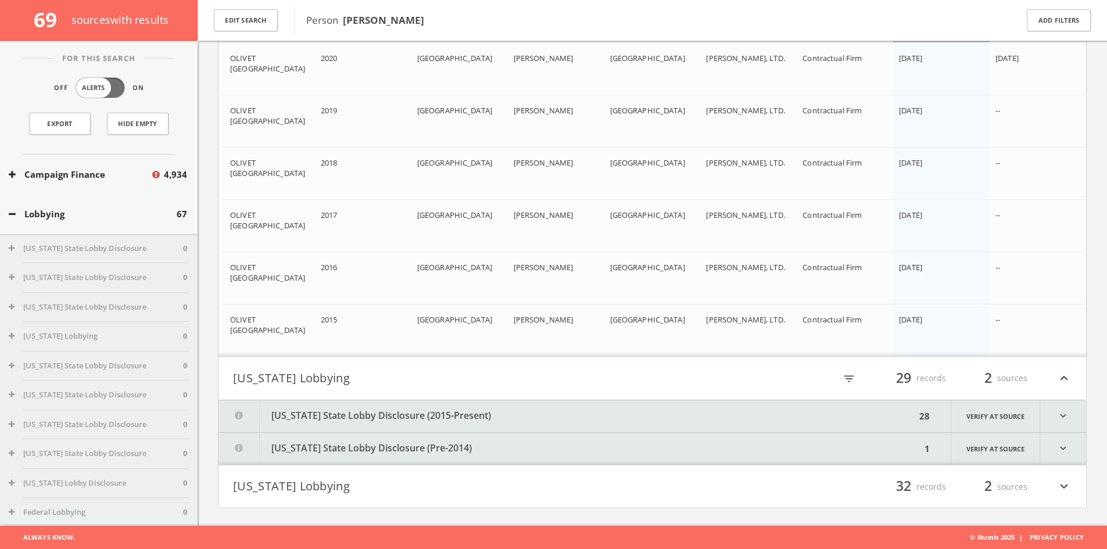
click at [475, 407] on button "[US_STATE] State Lobby Disclosure (2015-Present)" at bounding box center [568, 417] width 698 height 32
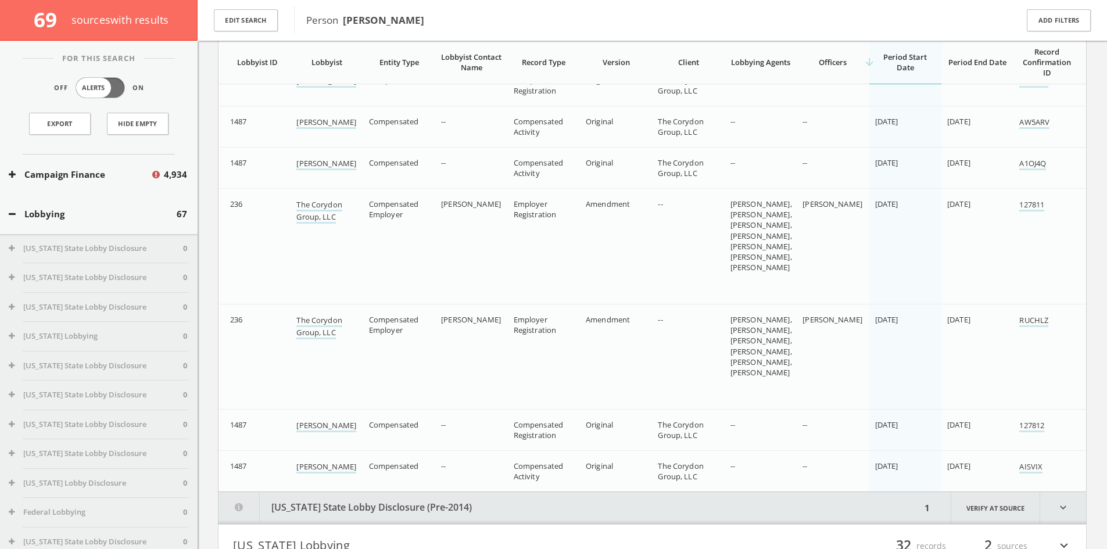
scroll to position [2605, 0]
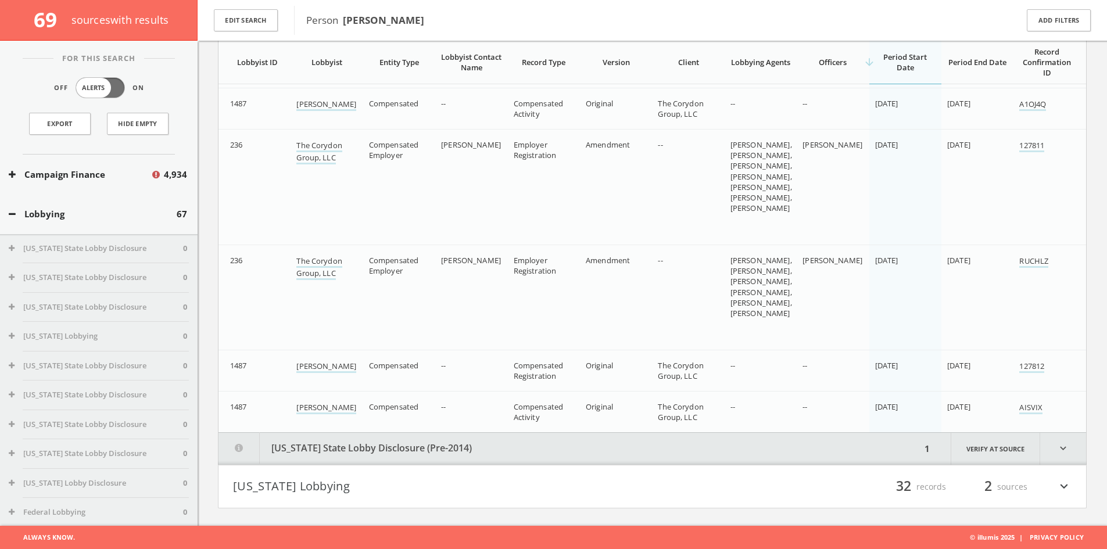
click at [485, 457] on button "[US_STATE] State Lobby Disclosure (Pre-2014)" at bounding box center [570, 449] width 703 height 32
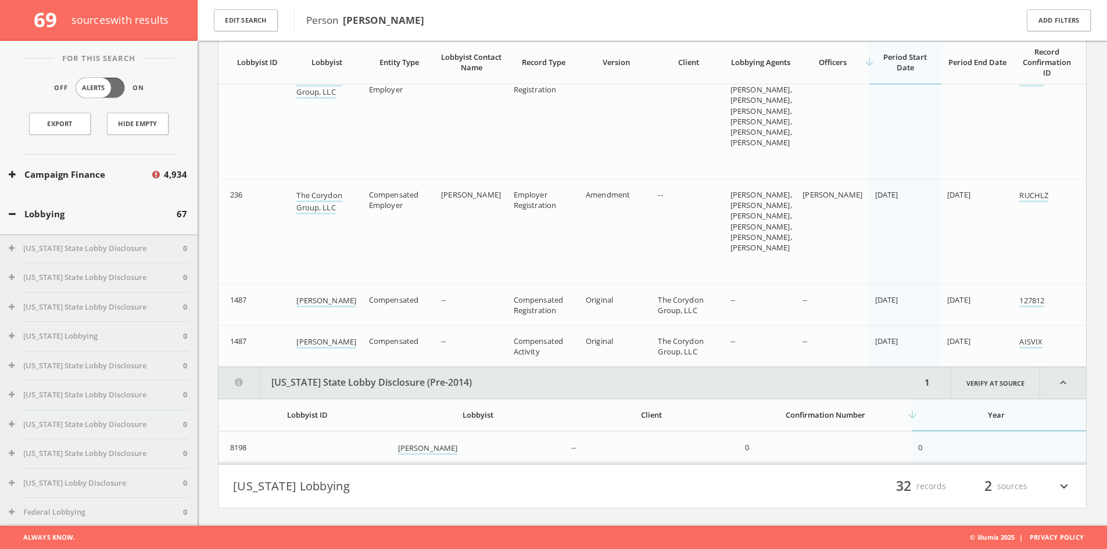
click at [475, 499] on h4 "[US_STATE] Lobbying filter_list 32 records 2 sources expand_more" at bounding box center [653, 486] width 868 height 43
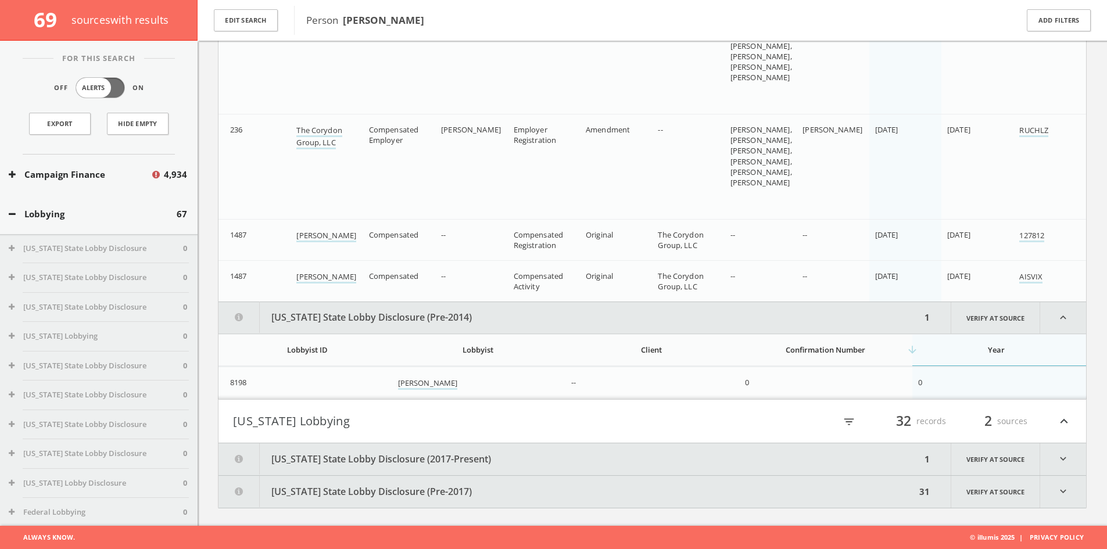
click at [510, 458] on button "[US_STATE] State Lobby Disclosure (2017-Present)" at bounding box center [570, 460] width 703 height 32
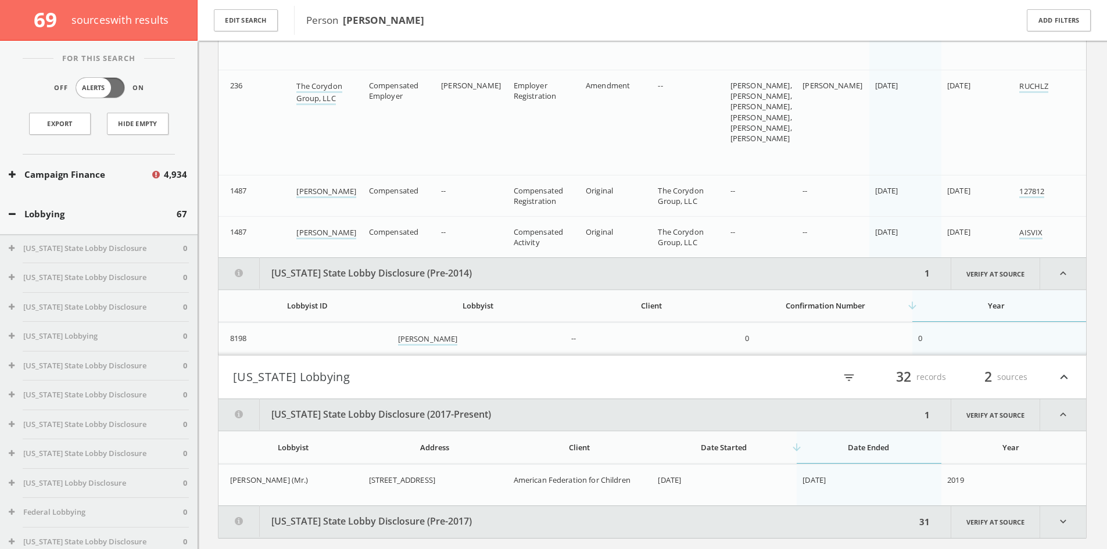
scroll to position [2810, 0]
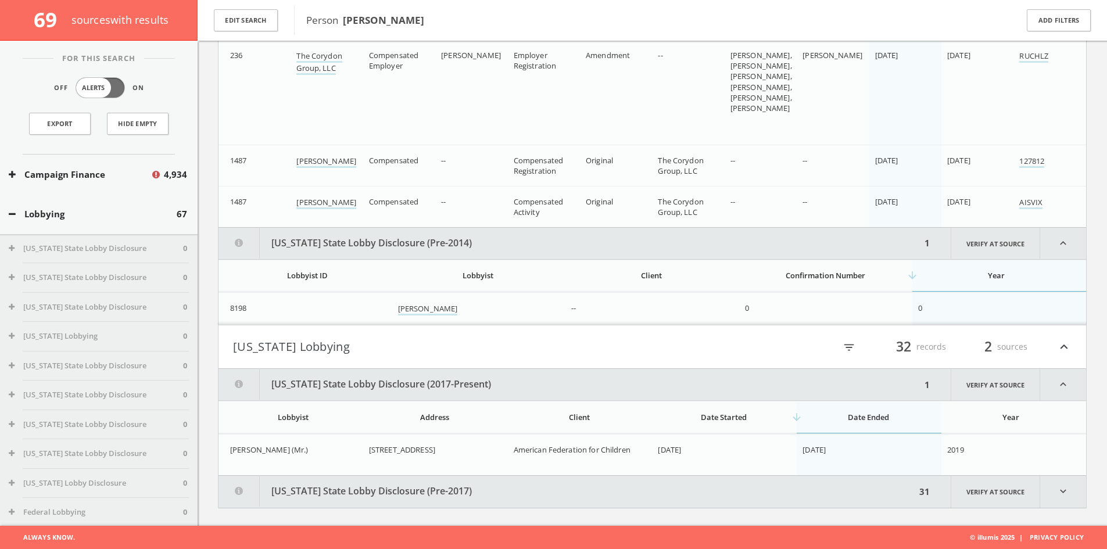
click at [491, 499] on button "[US_STATE] State Lobby Disclosure (Pre-2017)" at bounding box center [568, 492] width 698 height 32
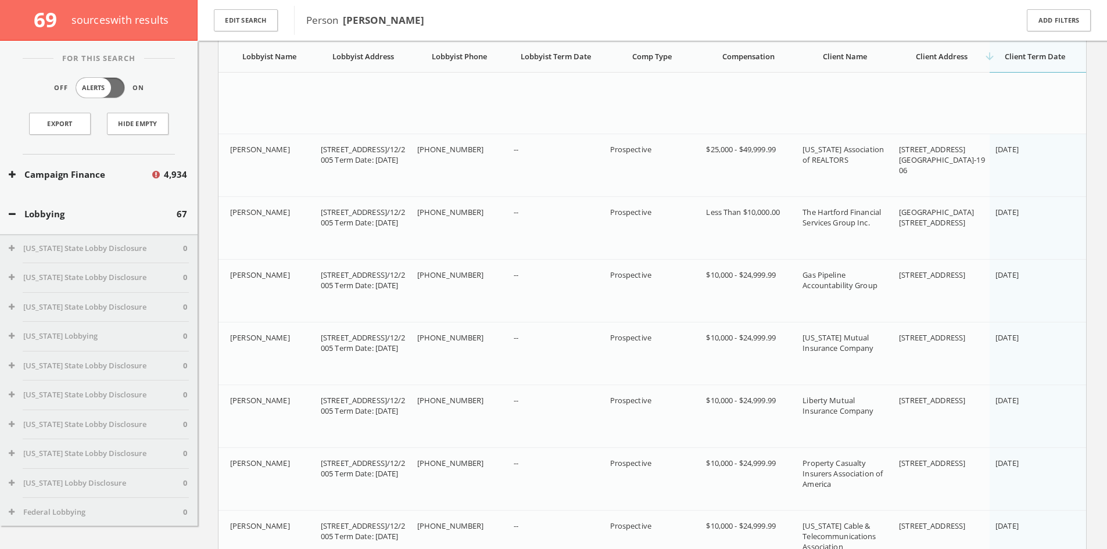
scroll to position [4513, 0]
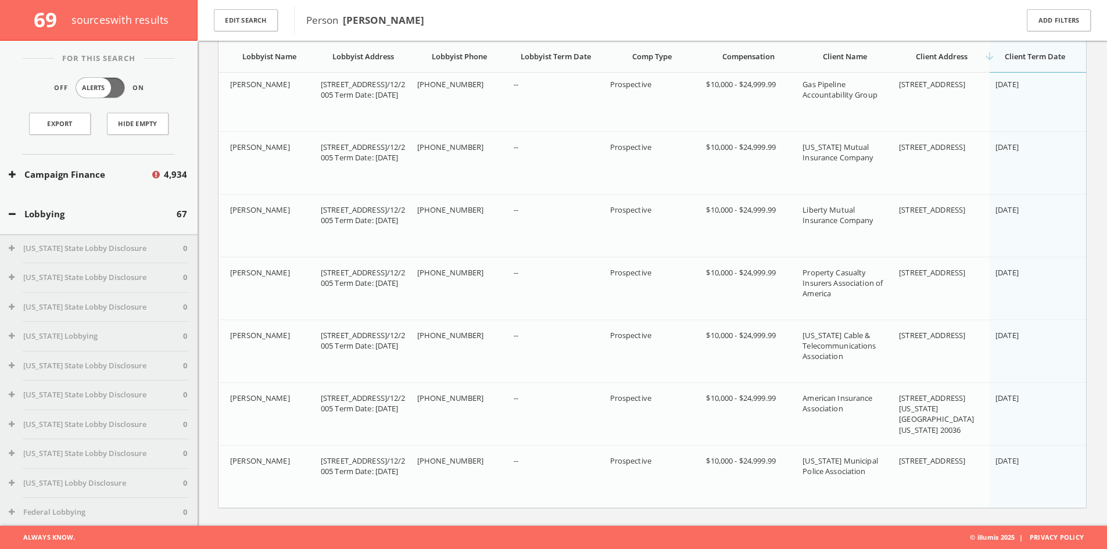
click at [133, 205] on div "Lobbying 67" at bounding box center [99, 214] width 198 height 40
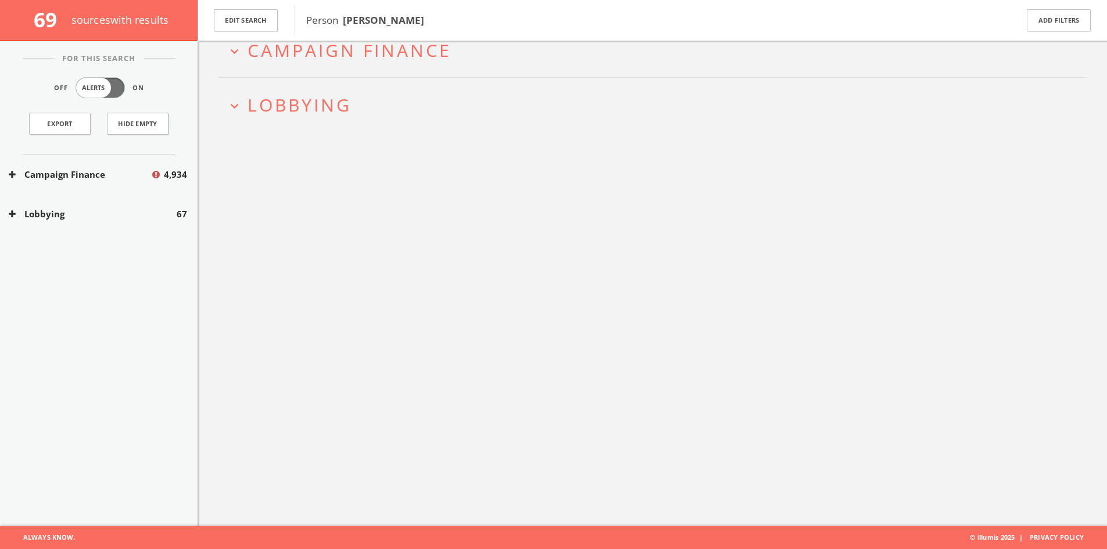
click at [142, 183] on div "Campaign Finance 4,934" at bounding box center [99, 175] width 198 height 40
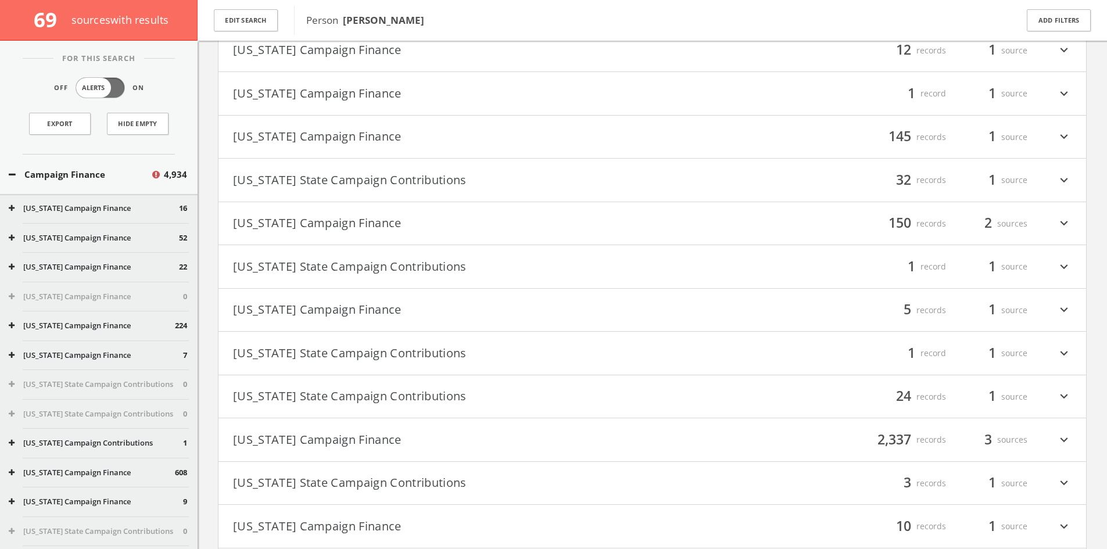
scroll to position [1511, 0]
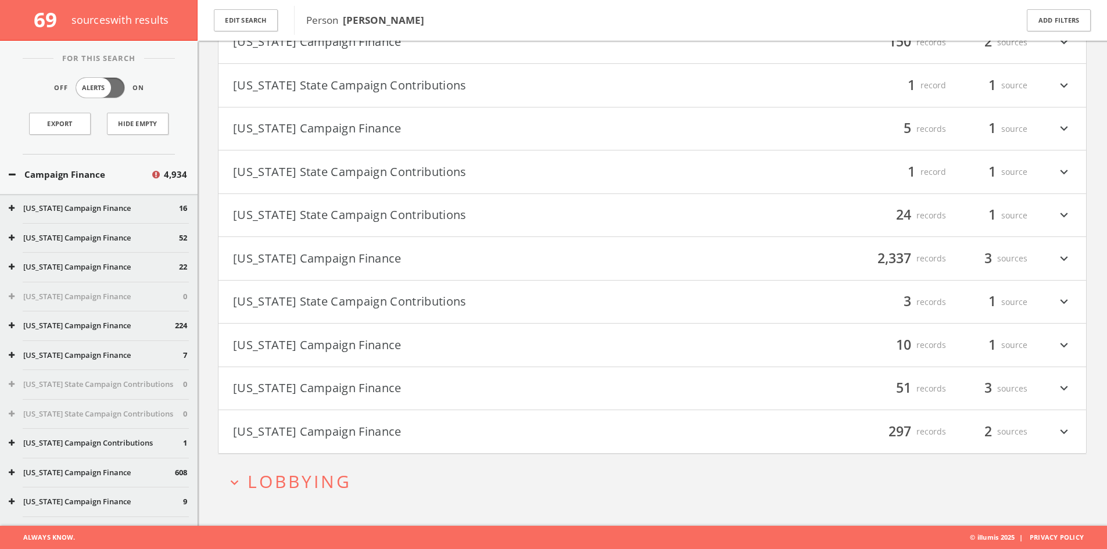
click at [401, 287] on h4 "[US_STATE] State Campaign Contributions filter_list 3 records 1 source expand_m…" at bounding box center [653, 302] width 868 height 43
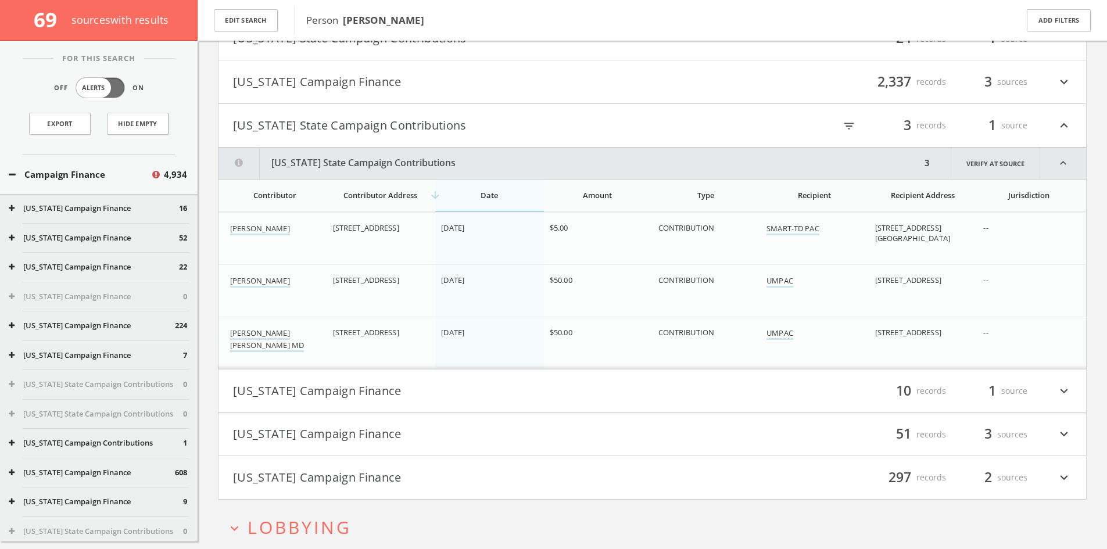
scroll to position [1733, 0]
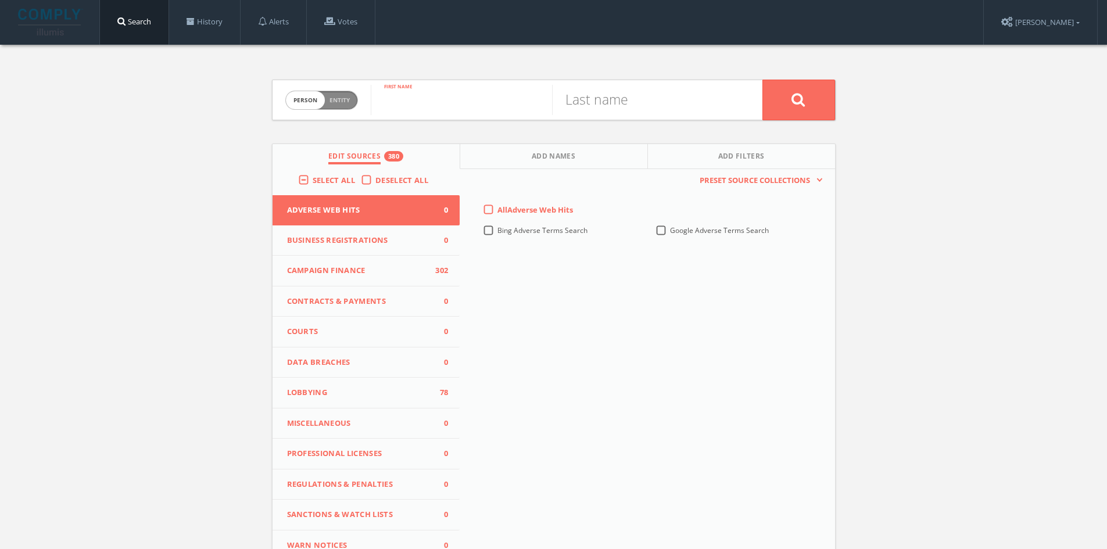
click at [427, 97] on input "text" at bounding box center [461, 100] width 181 height 30
type input "[PERSON_NAME]"
click at [587, 90] on input "text" at bounding box center [642, 100] width 181 height 30
type input "[PERSON_NAME]"
click at [763, 80] on button at bounding box center [799, 100] width 73 height 41
